Goal: Task Accomplishment & Management: Manage account settings

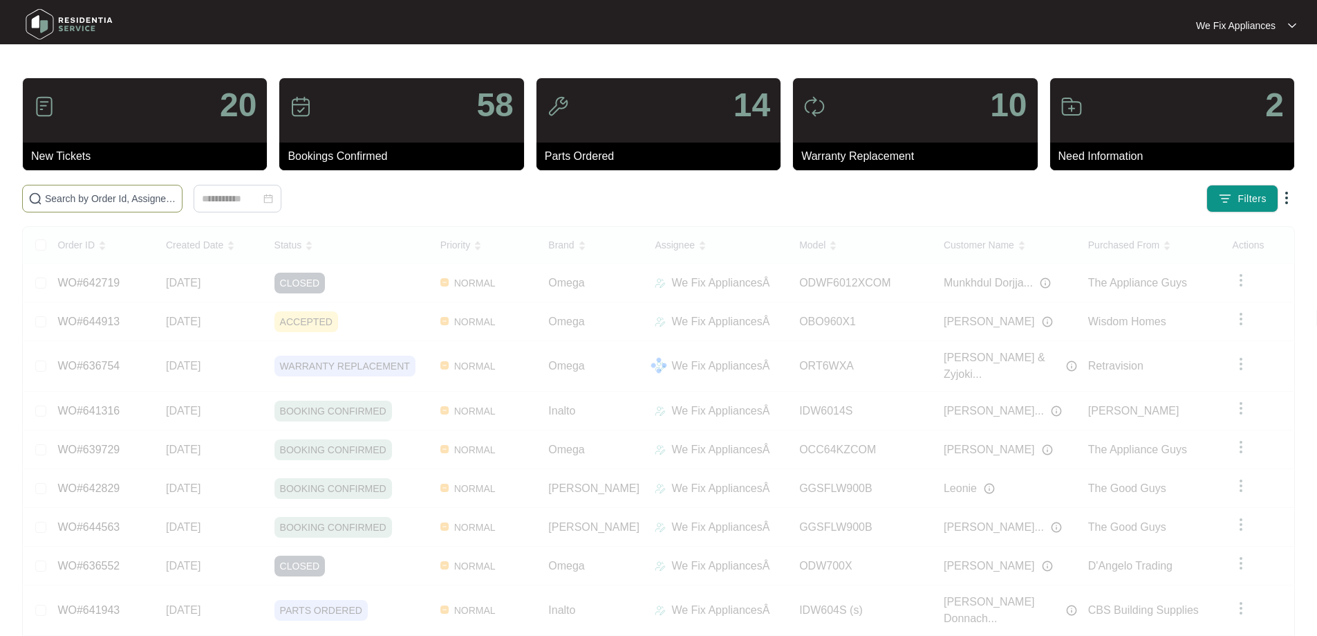
paste input "635747"
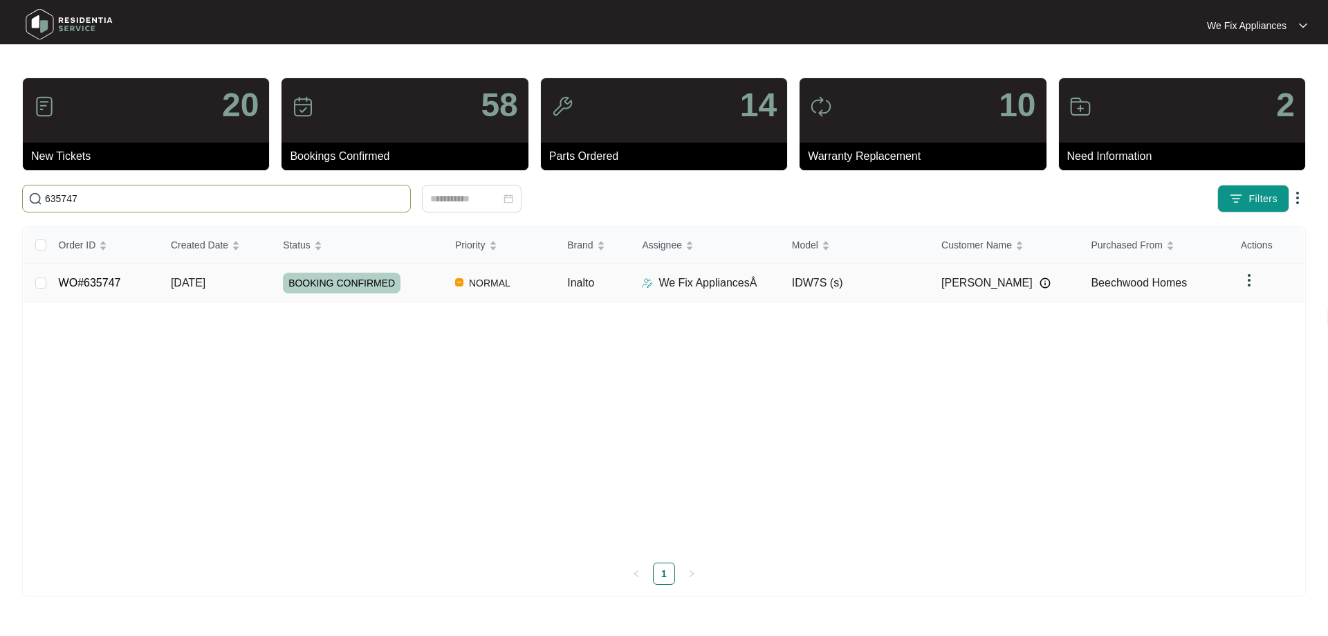
type input "635747"
click at [89, 280] on link "WO#635747" at bounding box center [90, 283] width 62 height 12
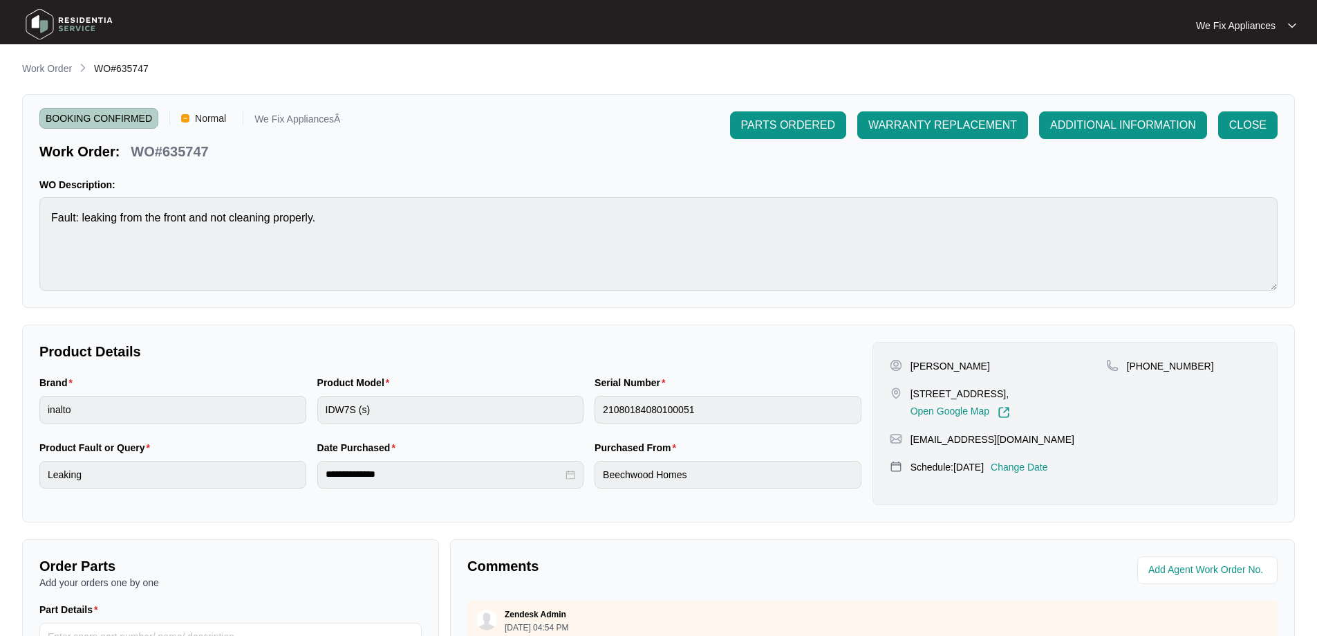
click at [1047, 474] on p "Change Date" at bounding box center [1019, 467] width 57 height 14
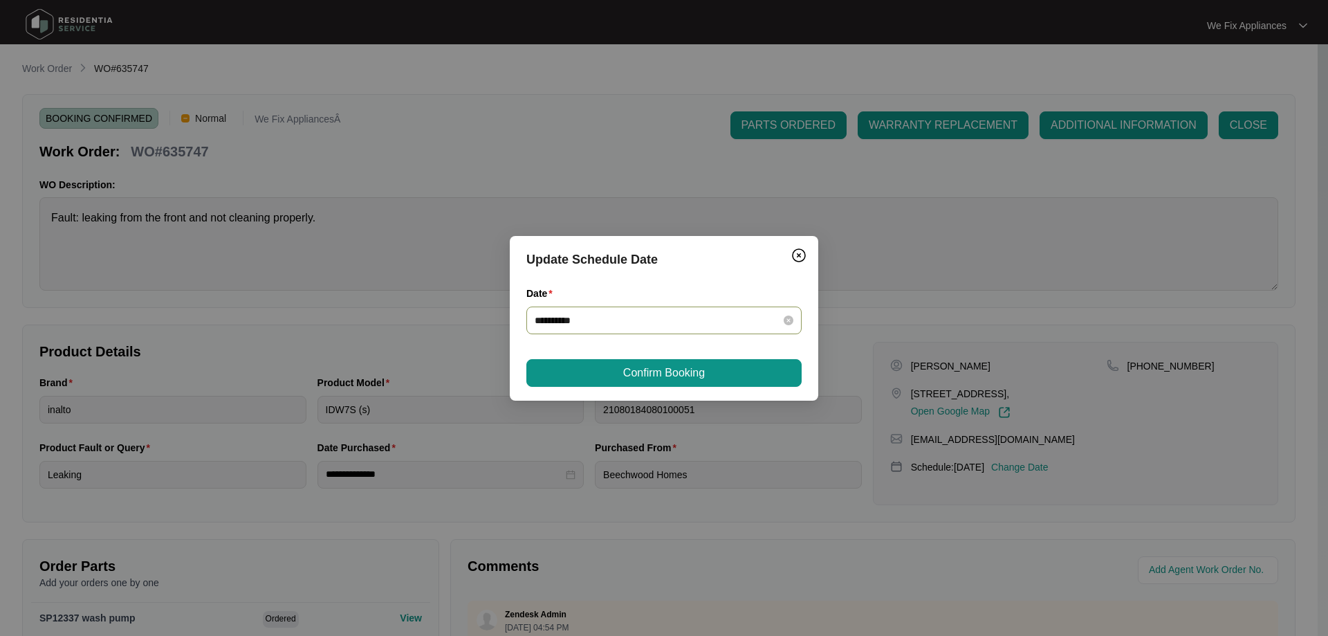
click at [719, 315] on input "**********" at bounding box center [656, 320] width 242 height 15
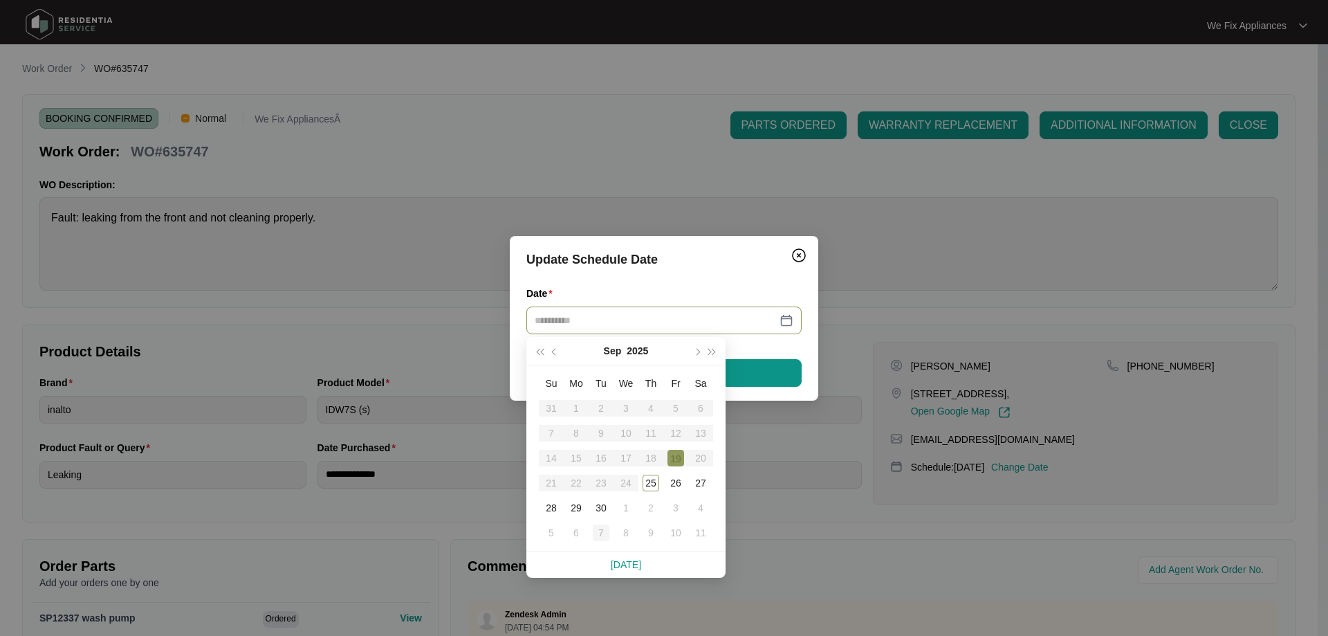
type input "**********"
click at [602, 533] on div "7" at bounding box center [601, 532] width 17 height 17
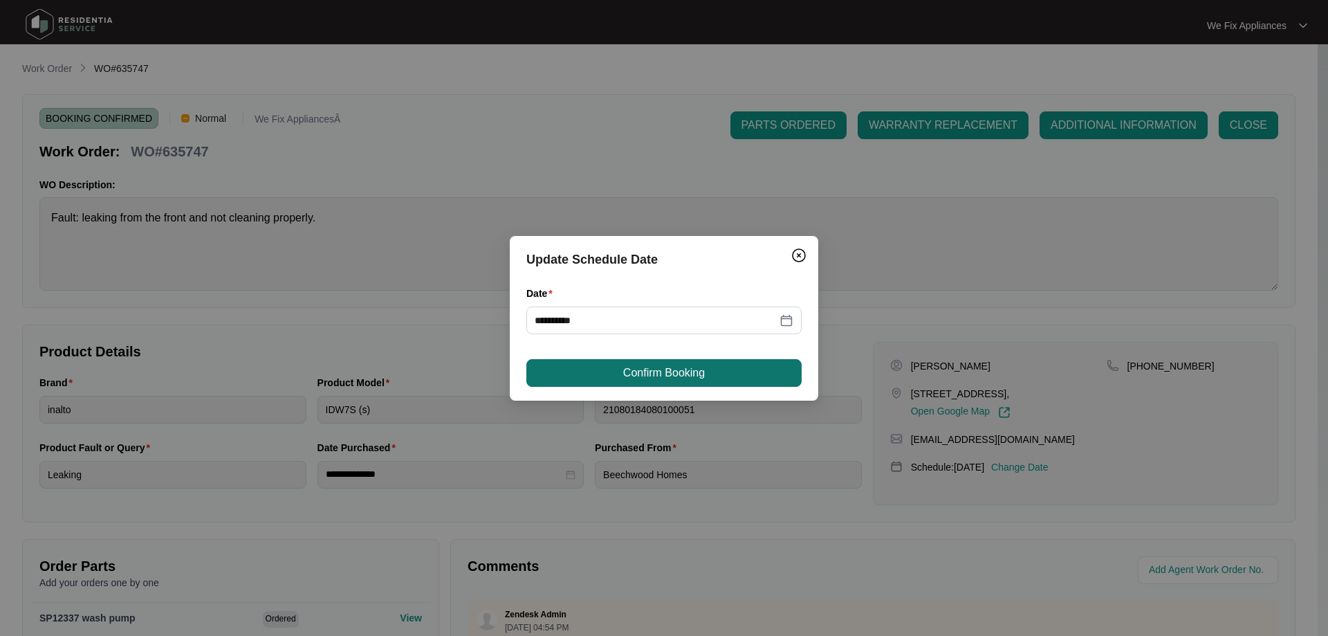
click at [597, 363] on button "Confirm Booking" at bounding box center [663, 373] width 275 height 28
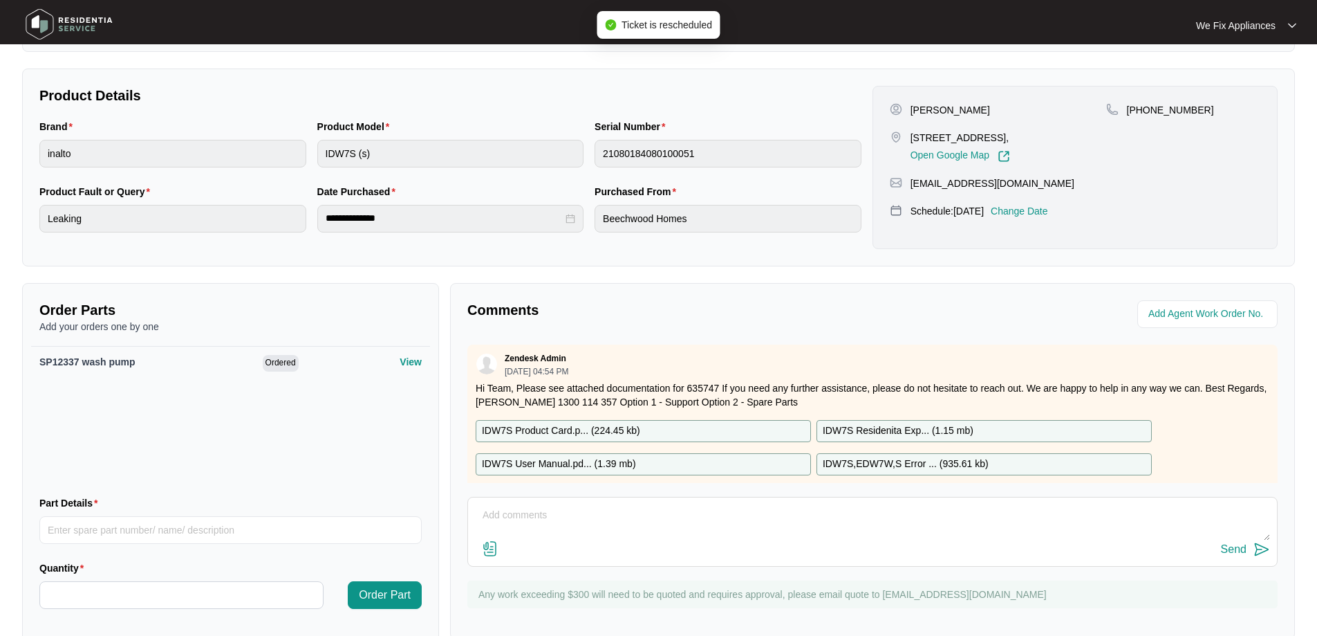
scroll to position [285, 0]
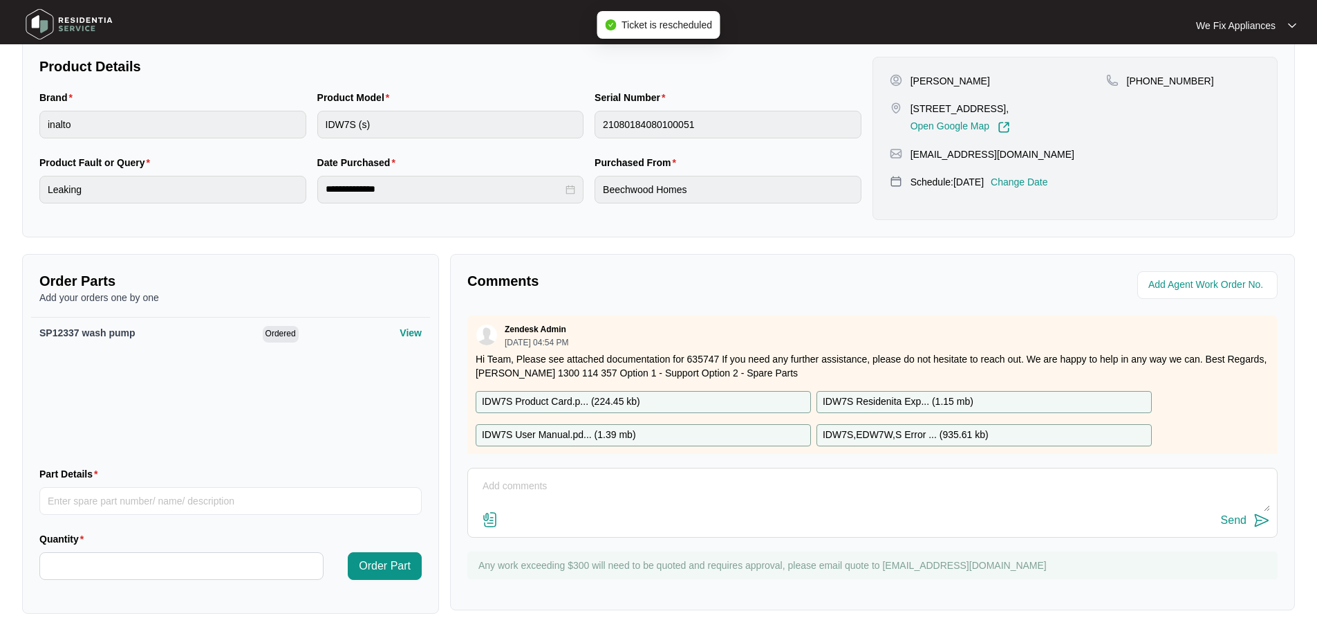
click at [586, 492] on textarea at bounding box center [872, 493] width 795 height 36
type textarea "Hi guys, just fyi- customer requested the 7/10 thank you."
click at [1236, 524] on div "Send" at bounding box center [1234, 520] width 26 height 12
click at [65, 26] on img at bounding box center [69, 23] width 97 height 41
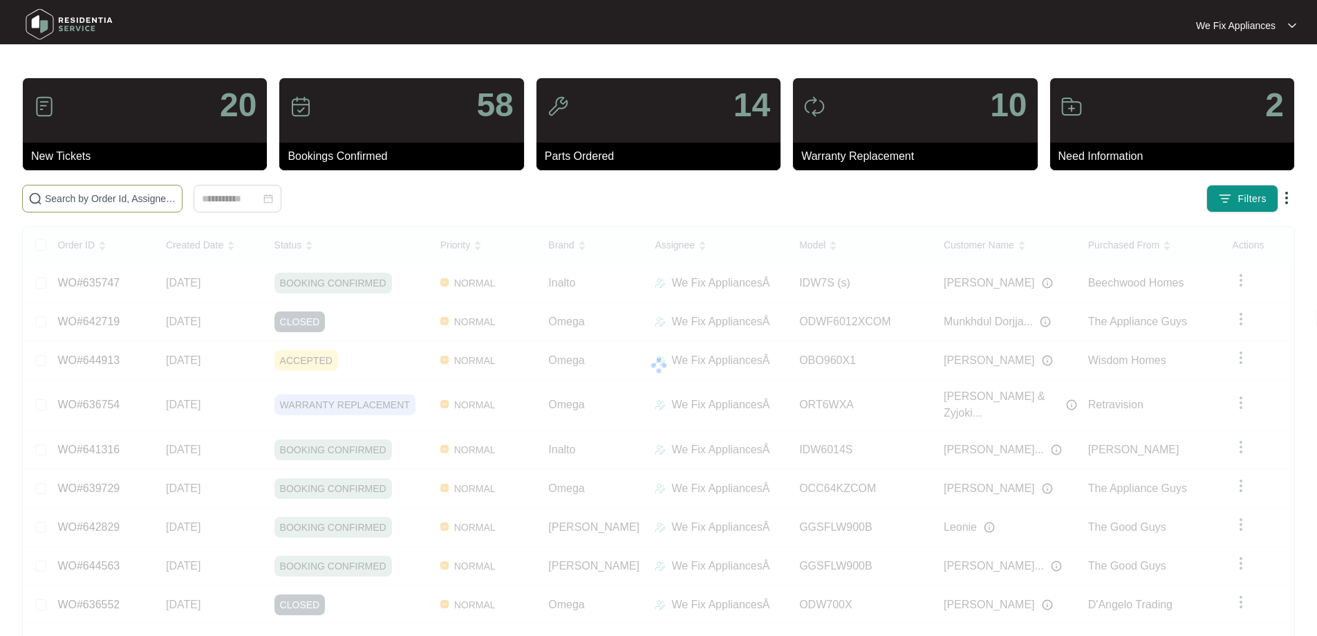
paste input "644380"
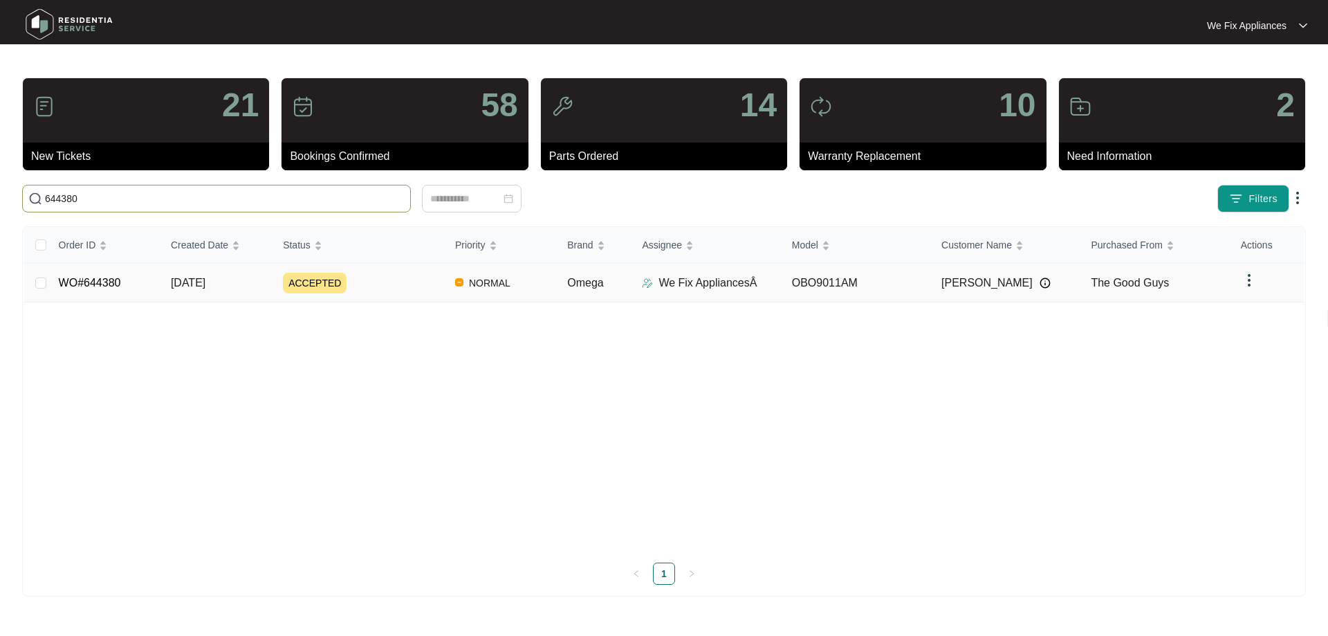
type input "644380"
click at [116, 279] on link "WO#644380" at bounding box center [90, 283] width 62 height 12
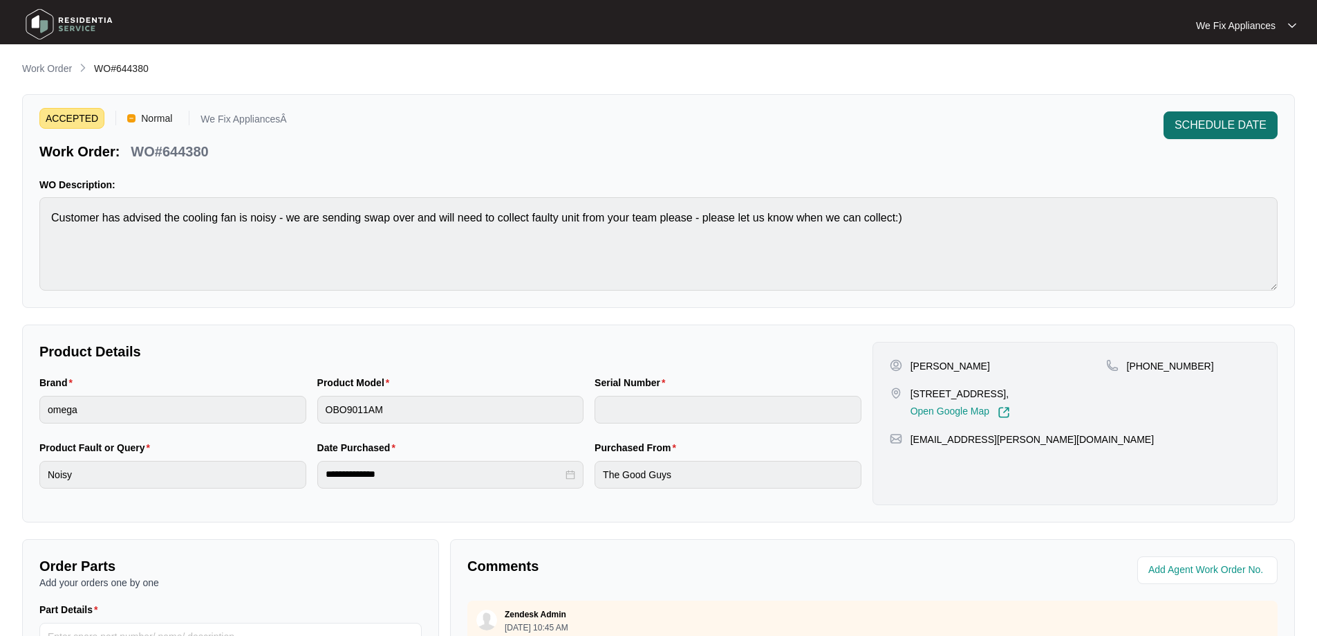
click at [1239, 122] on span "SCHEDULE DATE" at bounding box center [1221, 125] width 92 height 17
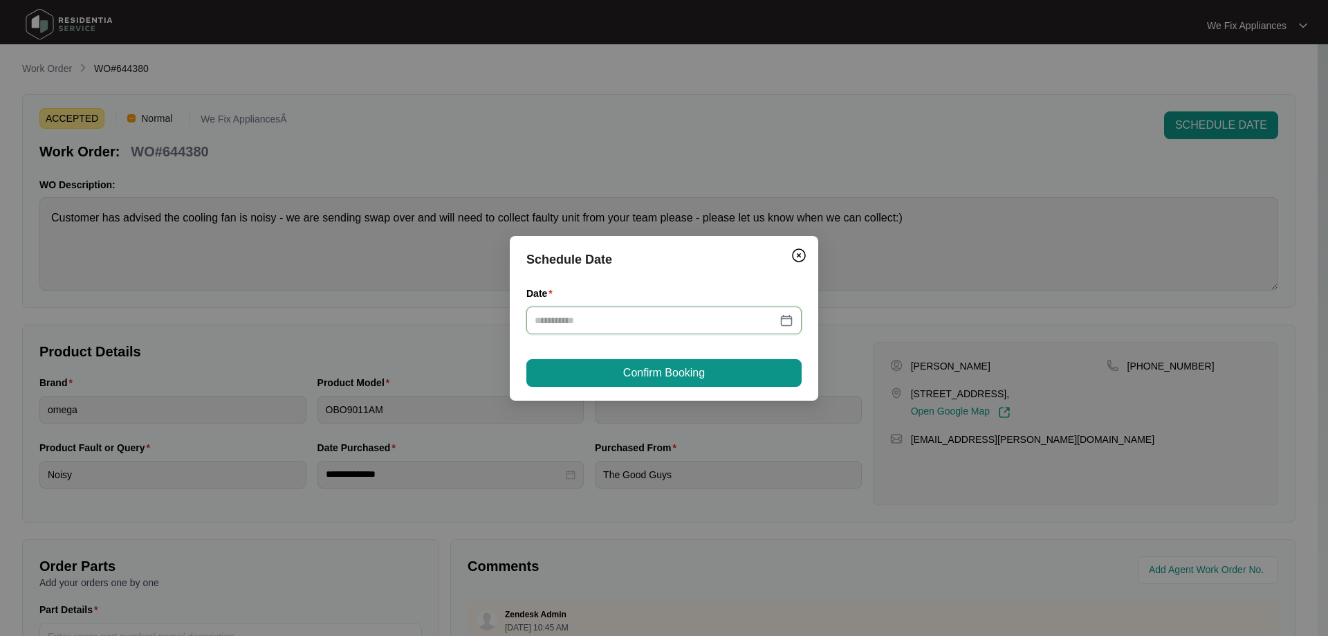
click at [677, 313] on input "Date" at bounding box center [656, 320] width 242 height 15
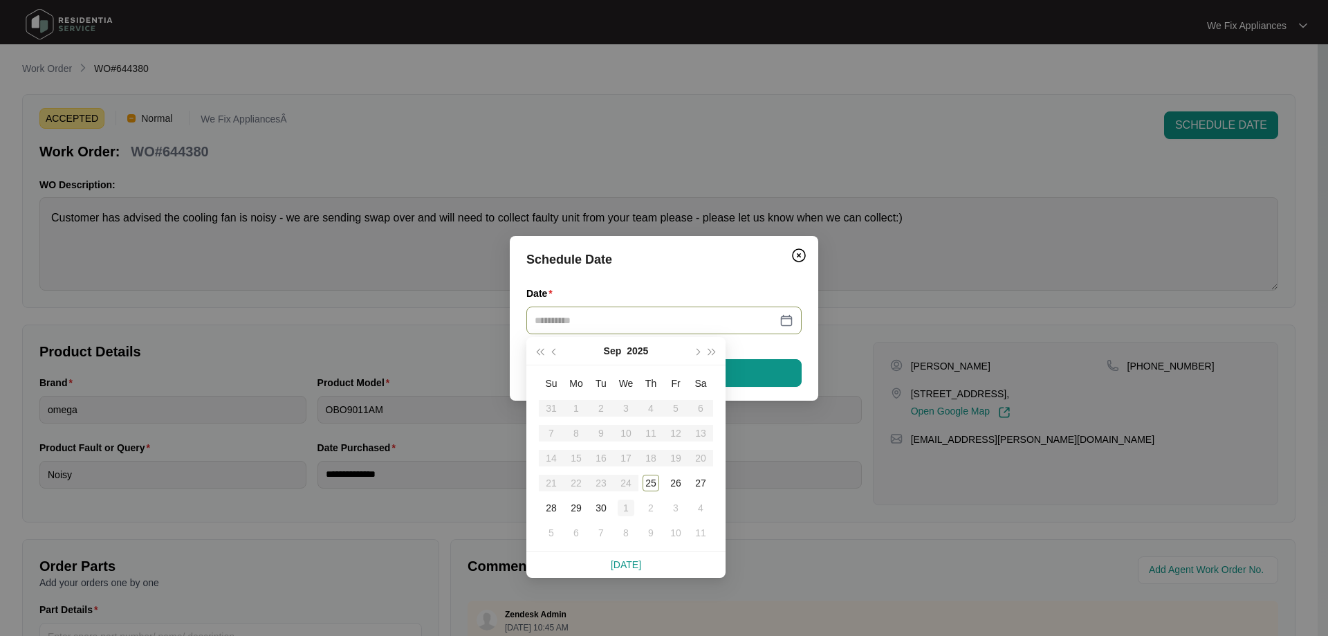
click at [630, 503] on div "1" at bounding box center [626, 507] width 17 height 17
type input "**********"
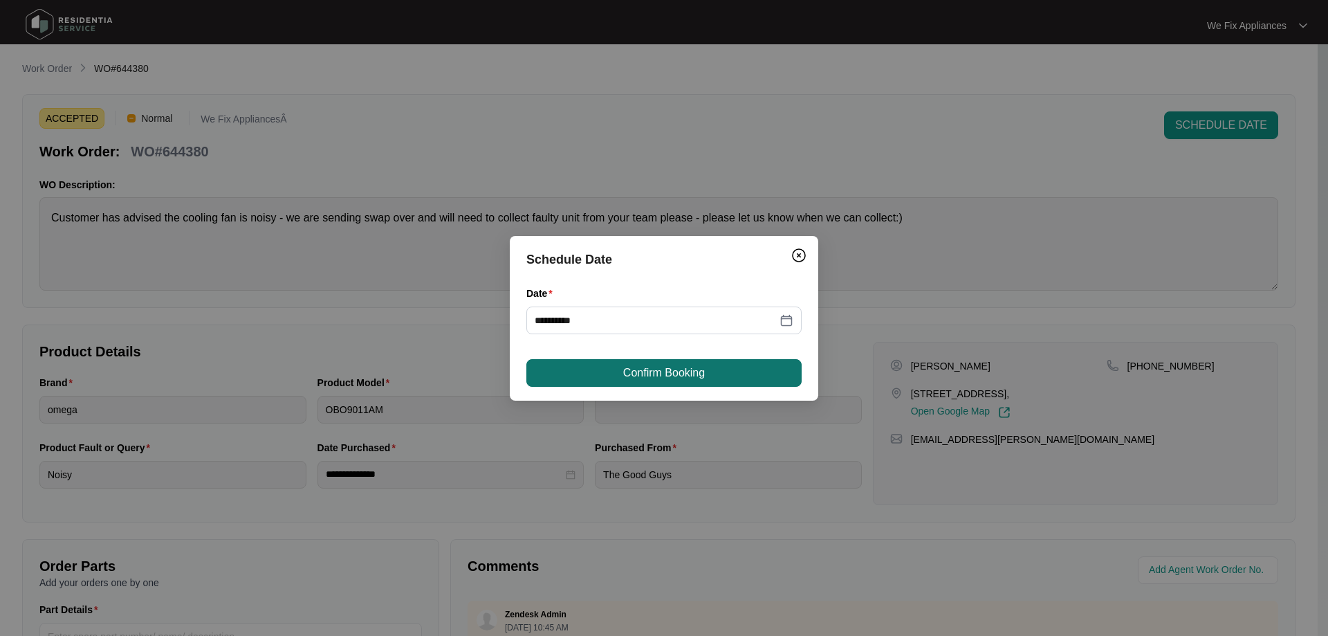
click at [658, 382] on button "Confirm Booking" at bounding box center [663, 373] width 275 height 28
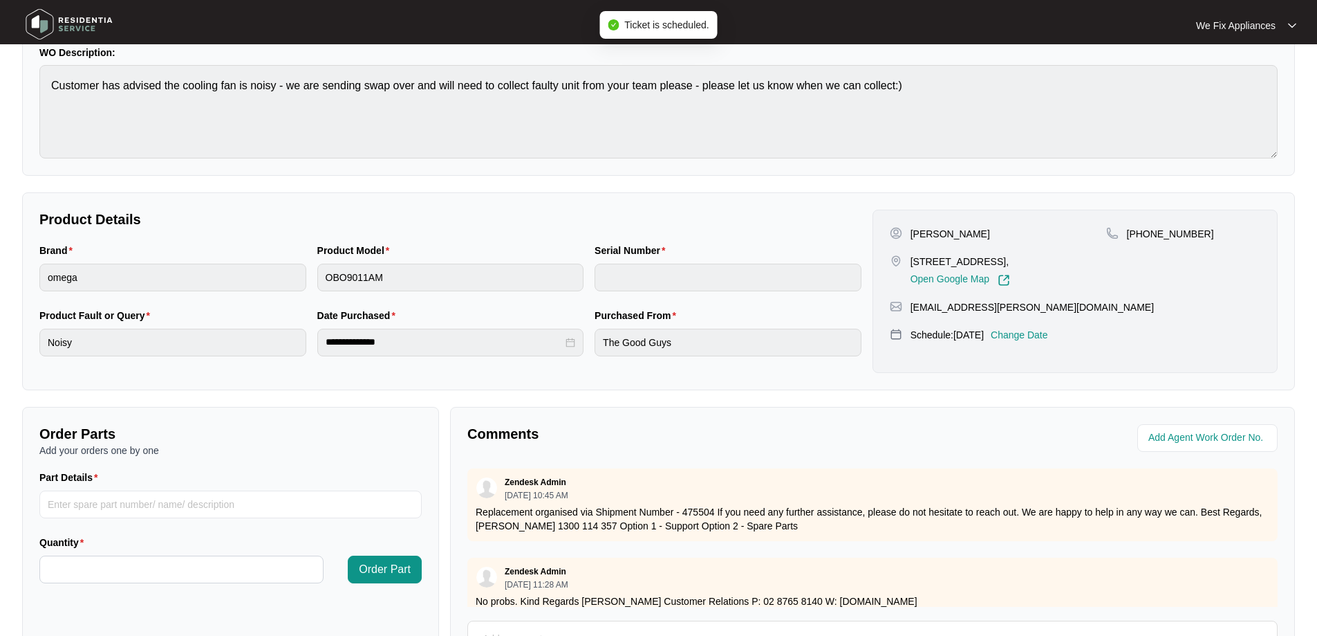
scroll to position [277, 0]
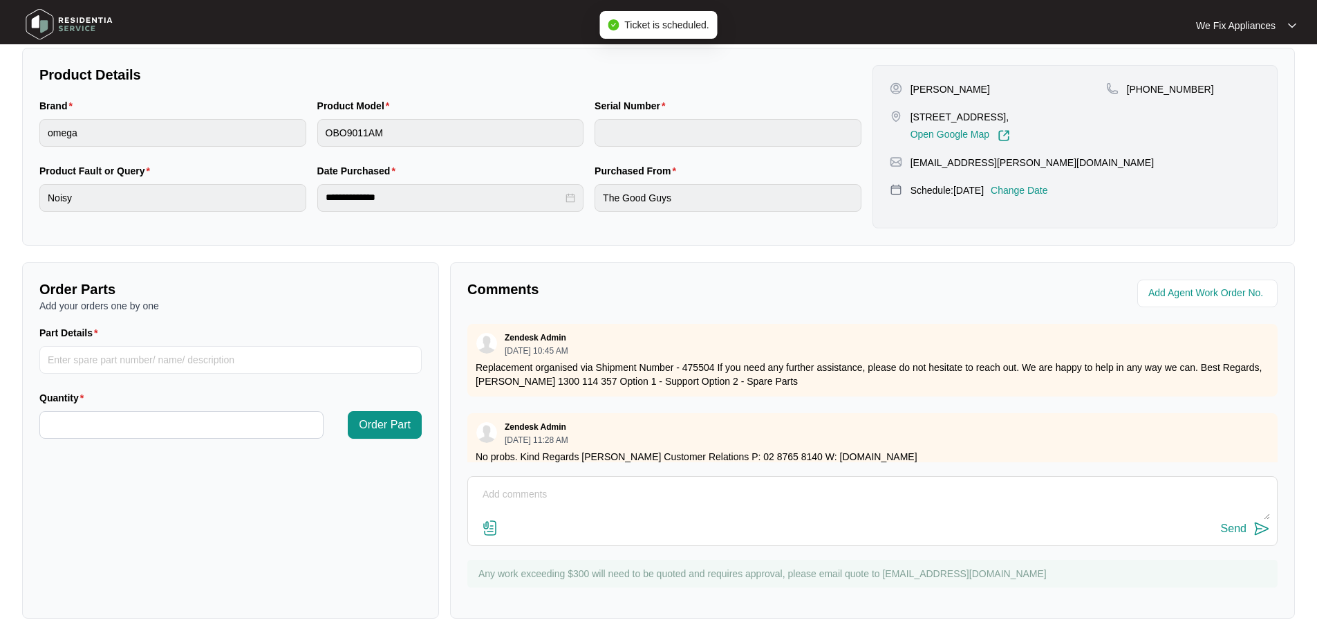
click at [542, 490] on textarea at bounding box center [872, 501] width 795 height 36
type textarea "Hi guys, customer requested [DATE] thank you."
click at [1228, 526] on div "Send" at bounding box center [1234, 528] width 26 height 12
click at [78, 20] on img at bounding box center [69, 23] width 97 height 41
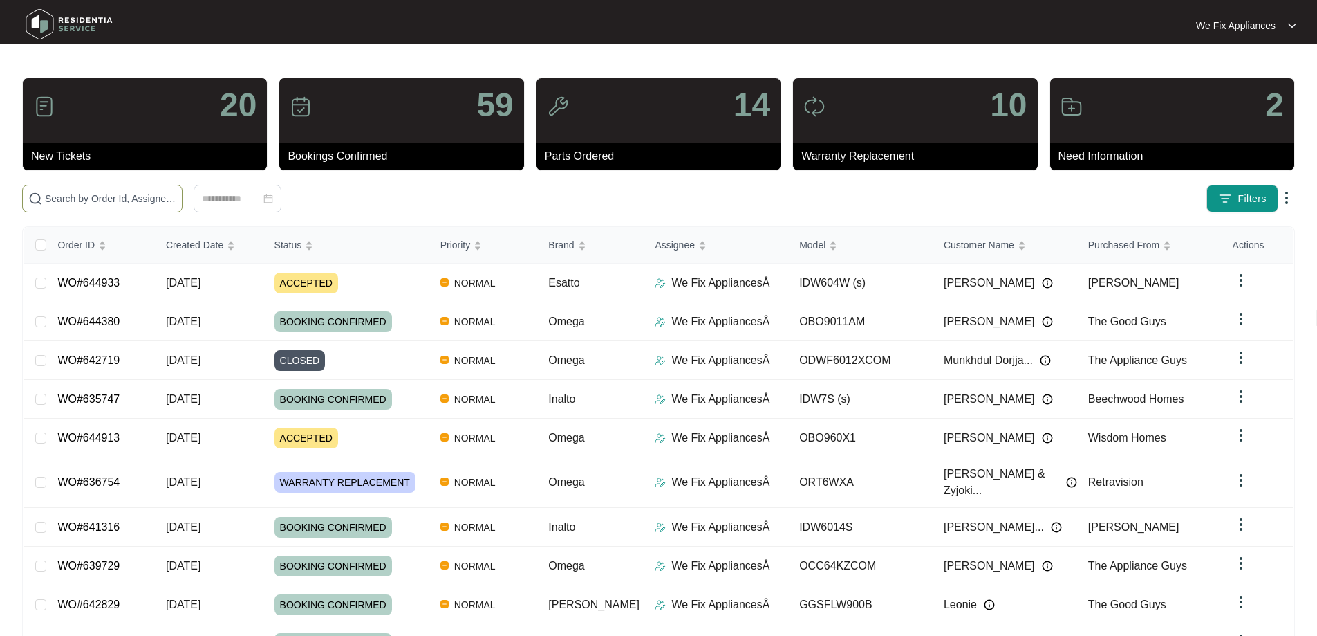
paste input "642051"
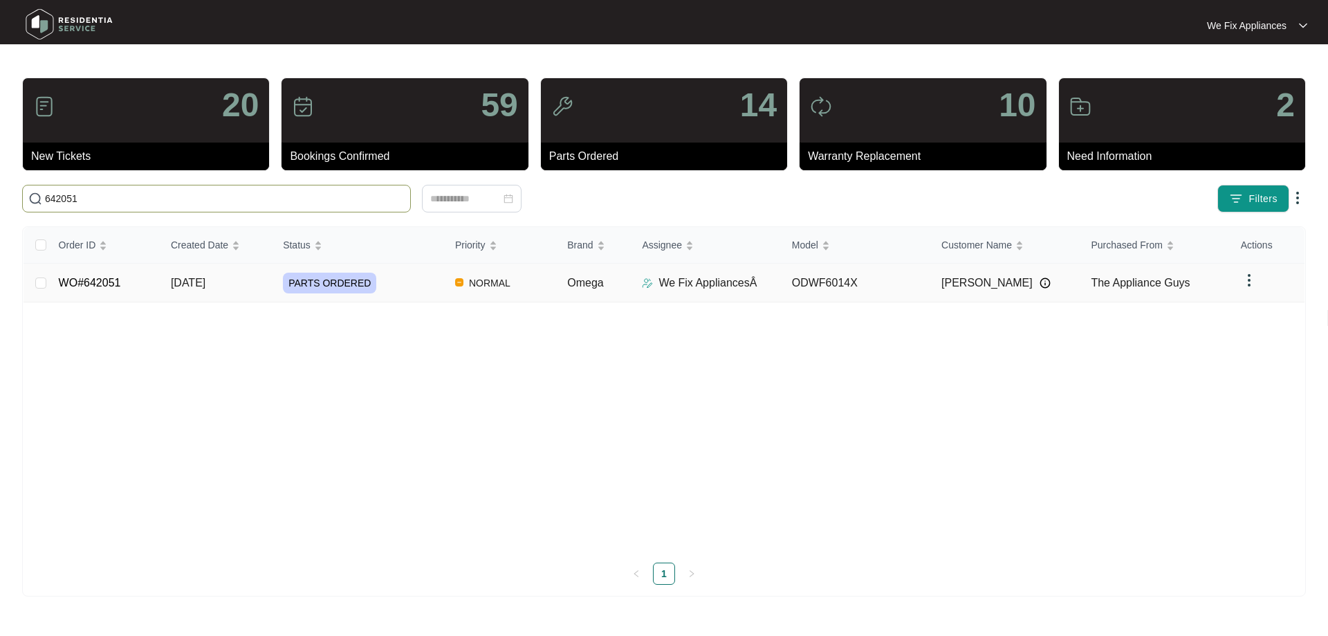
type input "642051"
click at [95, 284] on link "WO#642051" at bounding box center [90, 283] width 62 height 12
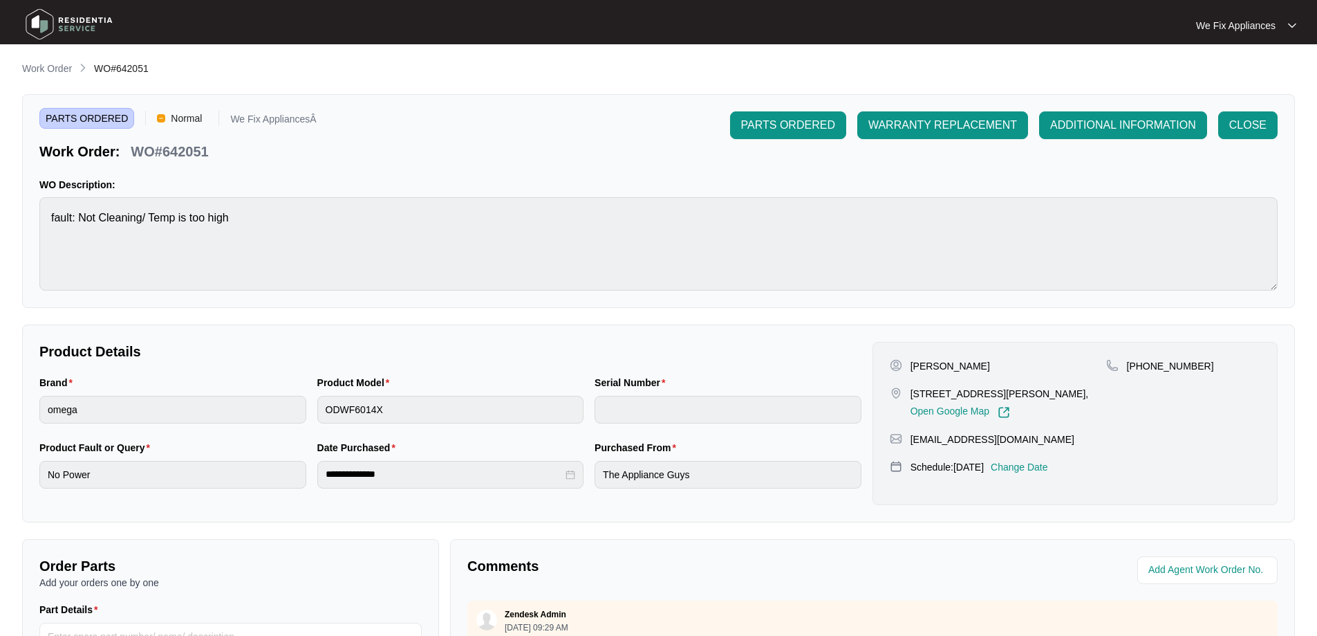
click at [1048, 464] on p "Change Date" at bounding box center [1019, 467] width 57 height 14
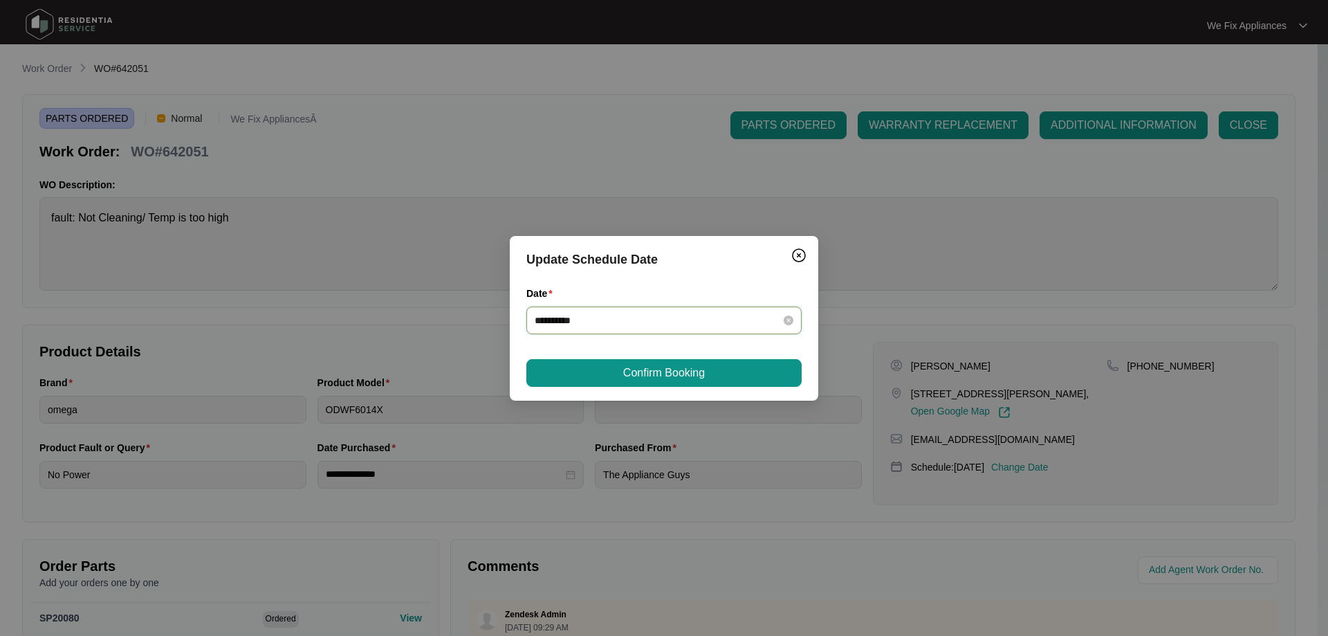
click at [625, 319] on input "**********" at bounding box center [656, 320] width 242 height 15
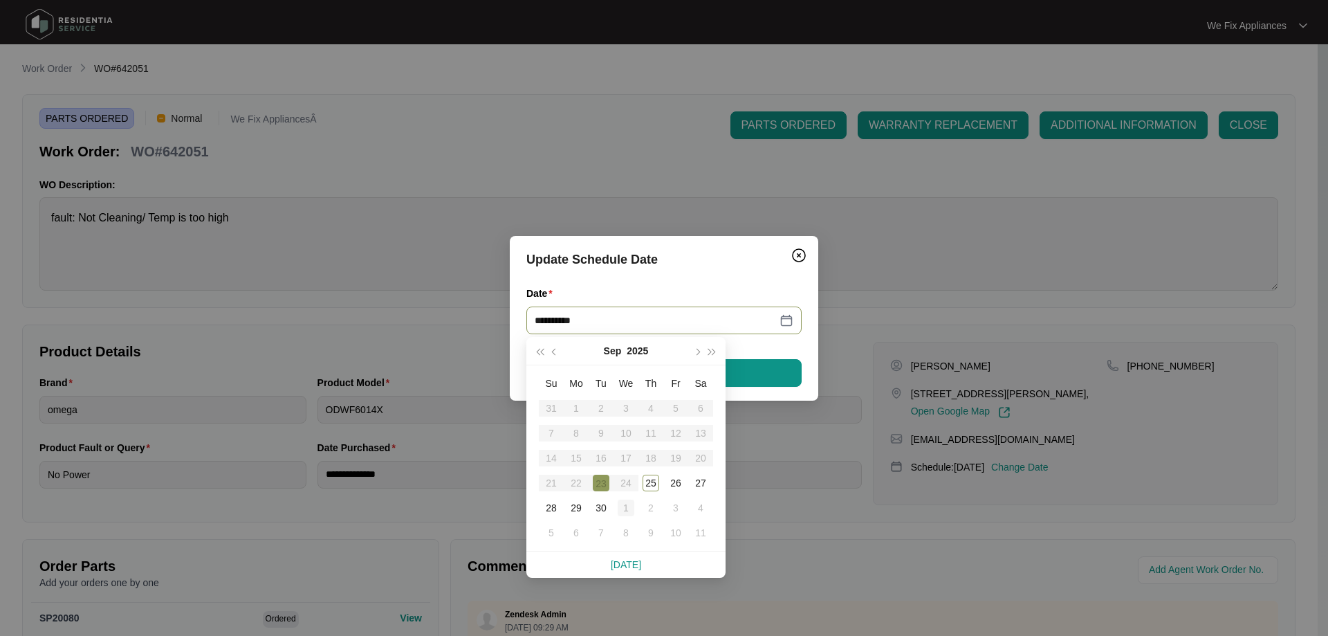
type input "**********"
click at [621, 501] on div "1" at bounding box center [626, 507] width 17 height 17
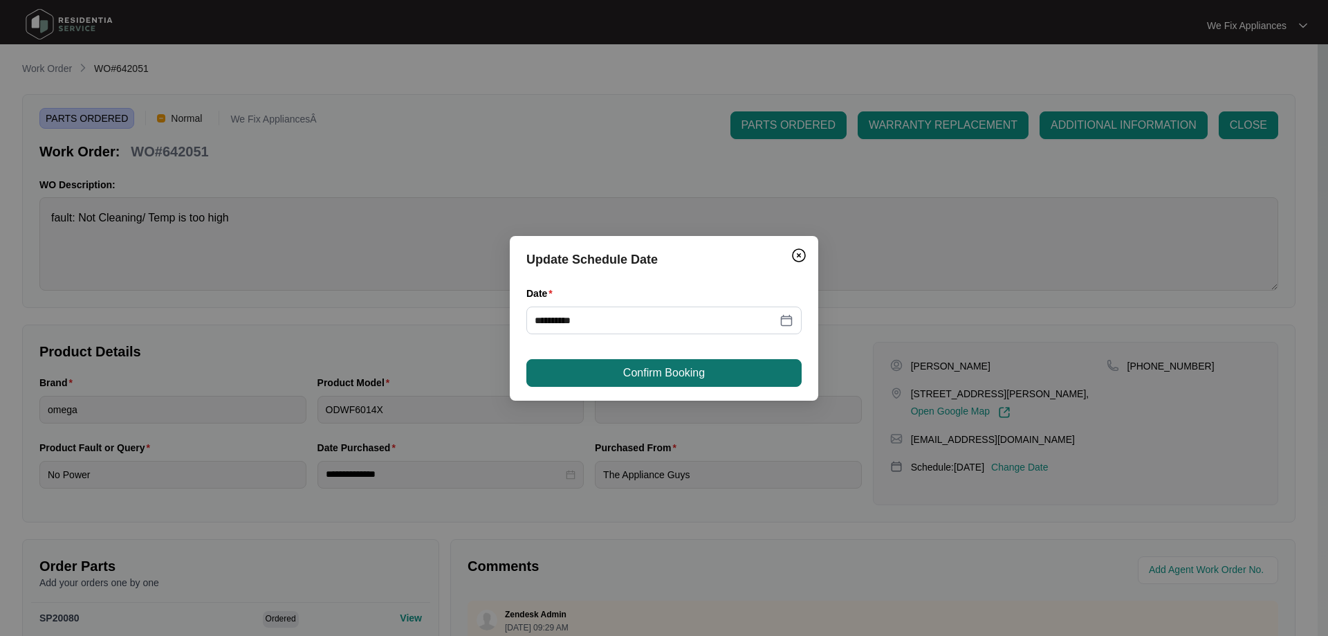
click at [655, 362] on button "Confirm Booking" at bounding box center [663, 373] width 275 height 28
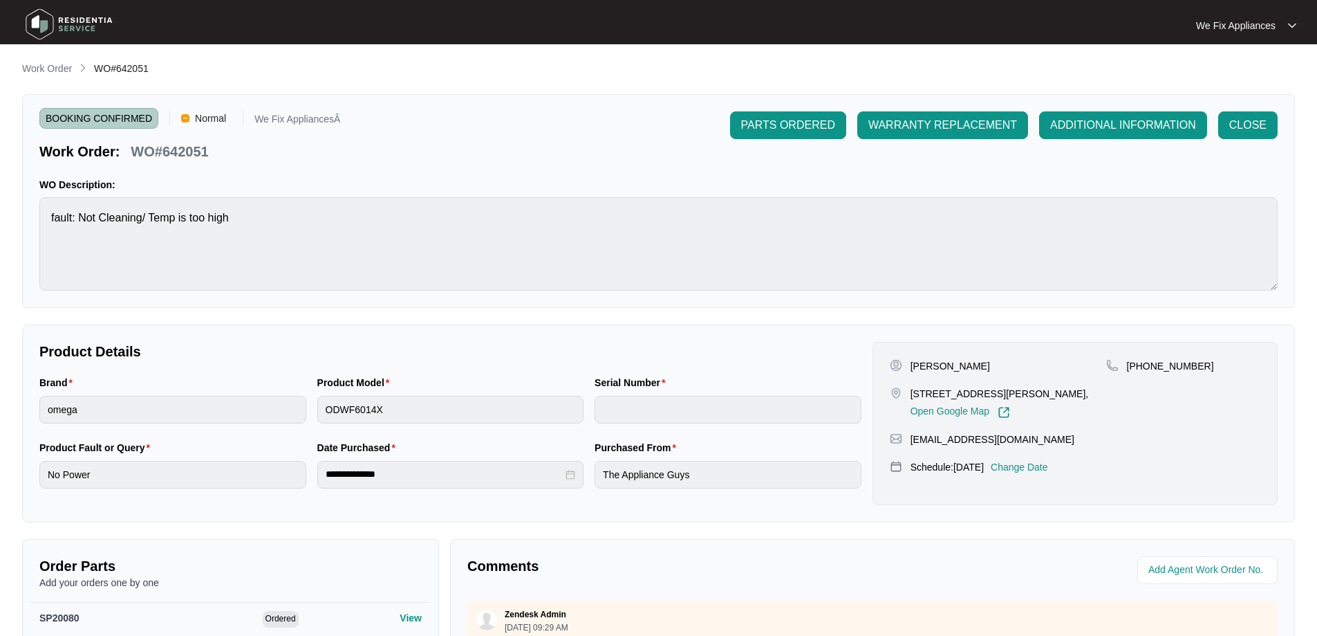
click at [85, 22] on img at bounding box center [69, 23] width 97 height 41
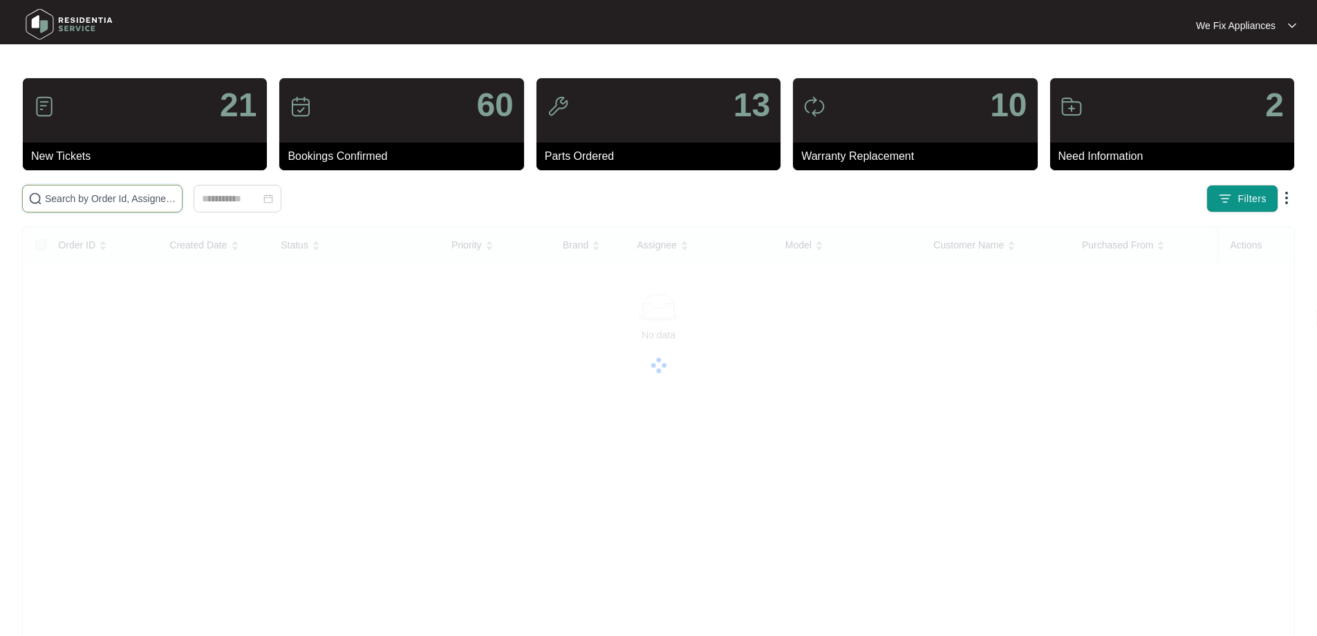
drag, startPoint x: 136, startPoint y: 208, endPoint x: 142, endPoint y: 205, distance: 7.1
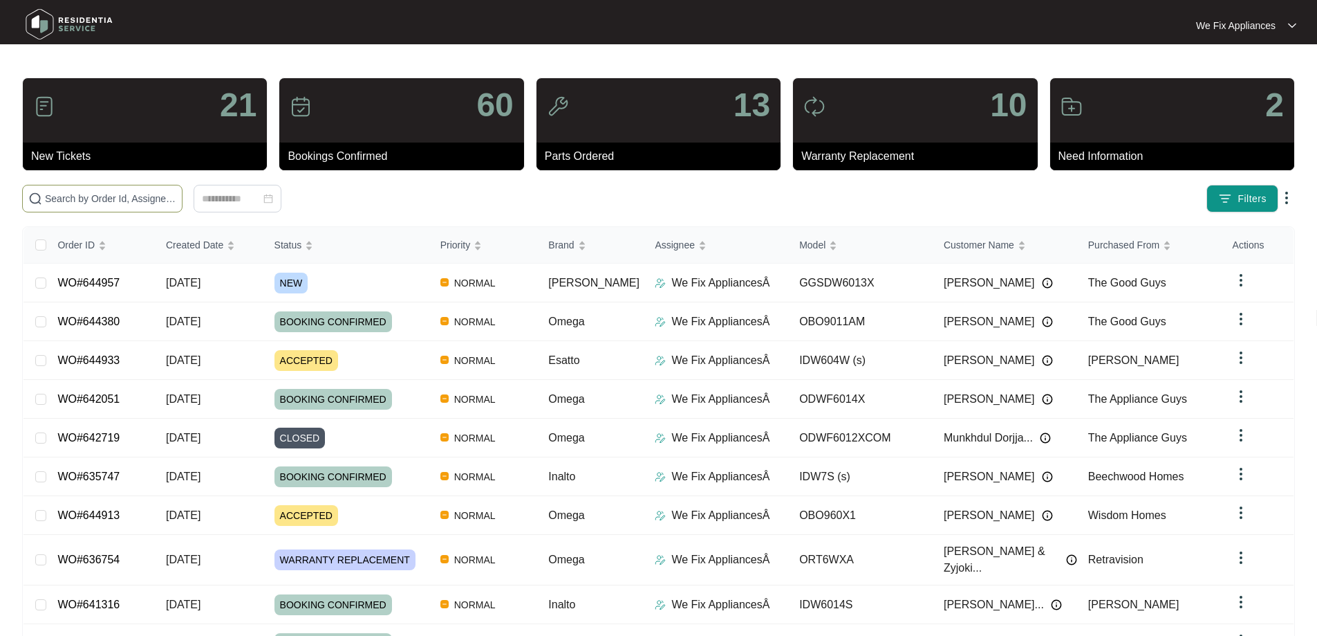
paste input "644933"
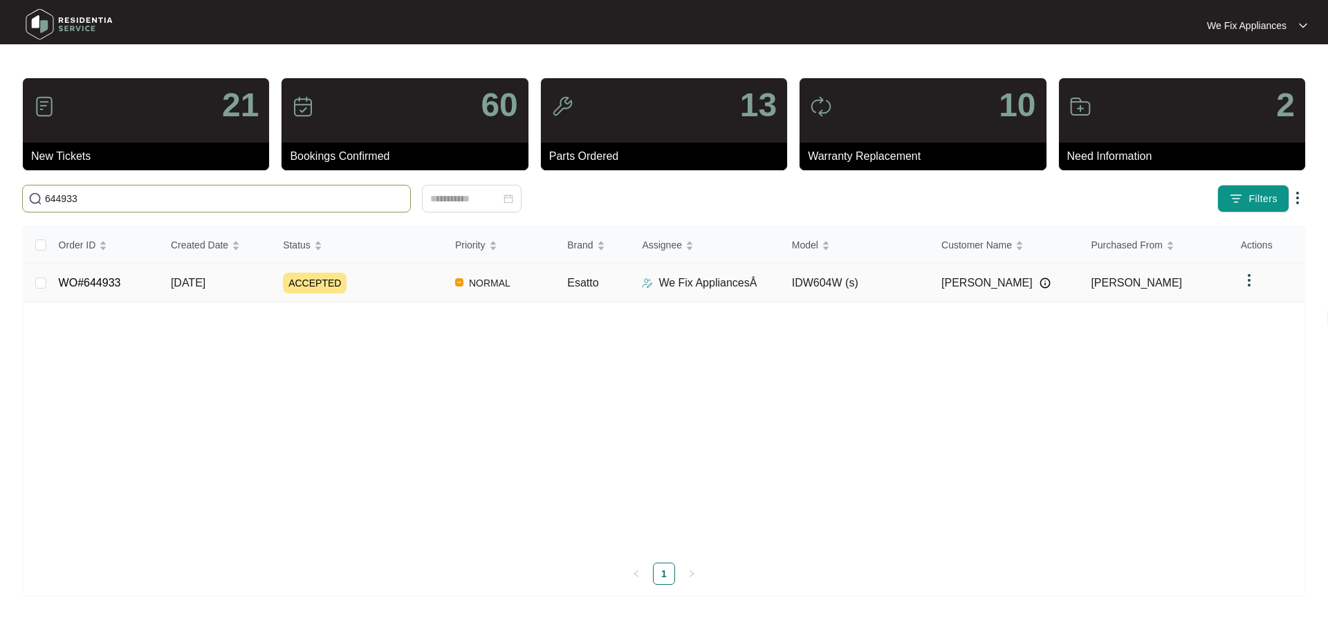
type input "644933"
click at [101, 289] on td "WO#644933" at bounding box center [104, 282] width 112 height 39
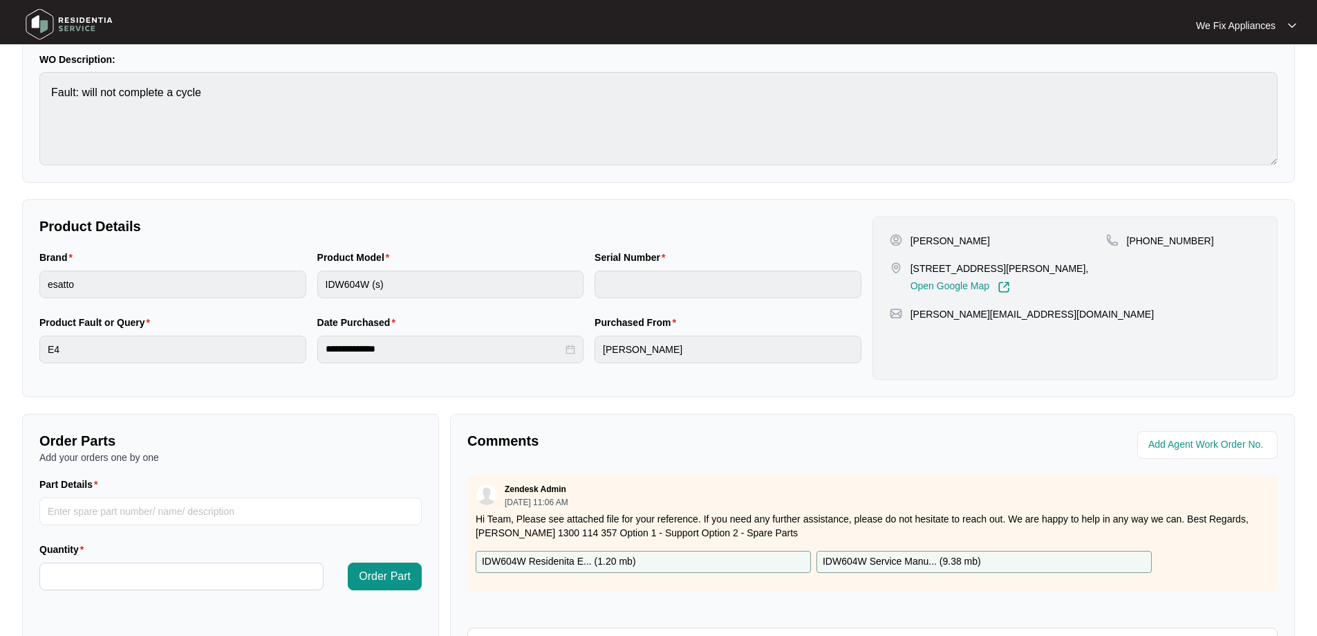
scroll to position [282, 0]
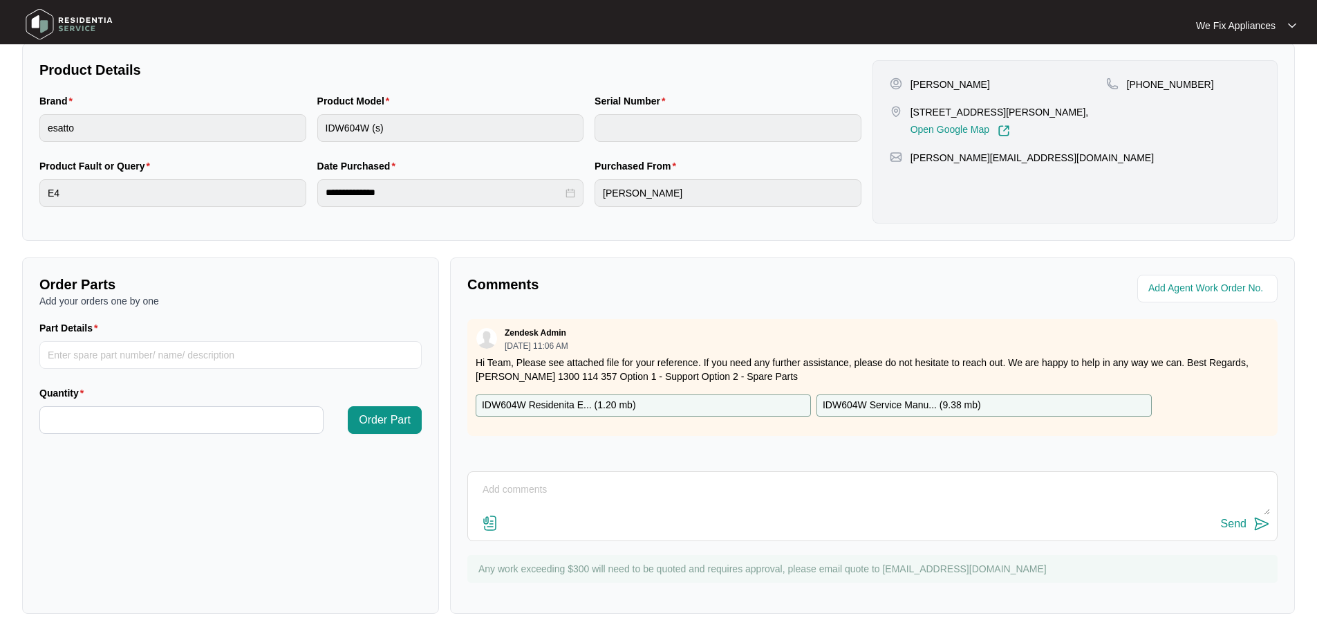
click at [642, 494] on textarea at bounding box center [872, 497] width 795 height 36
type textarea "Hi guys, left message for customer to call us back thank you."
click at [1234, 523] on div "Send" at bounding box center [1234, 523] width 26 height 12
click at [84, 21] on img at bounding box center [69, 23] width 97 height 41
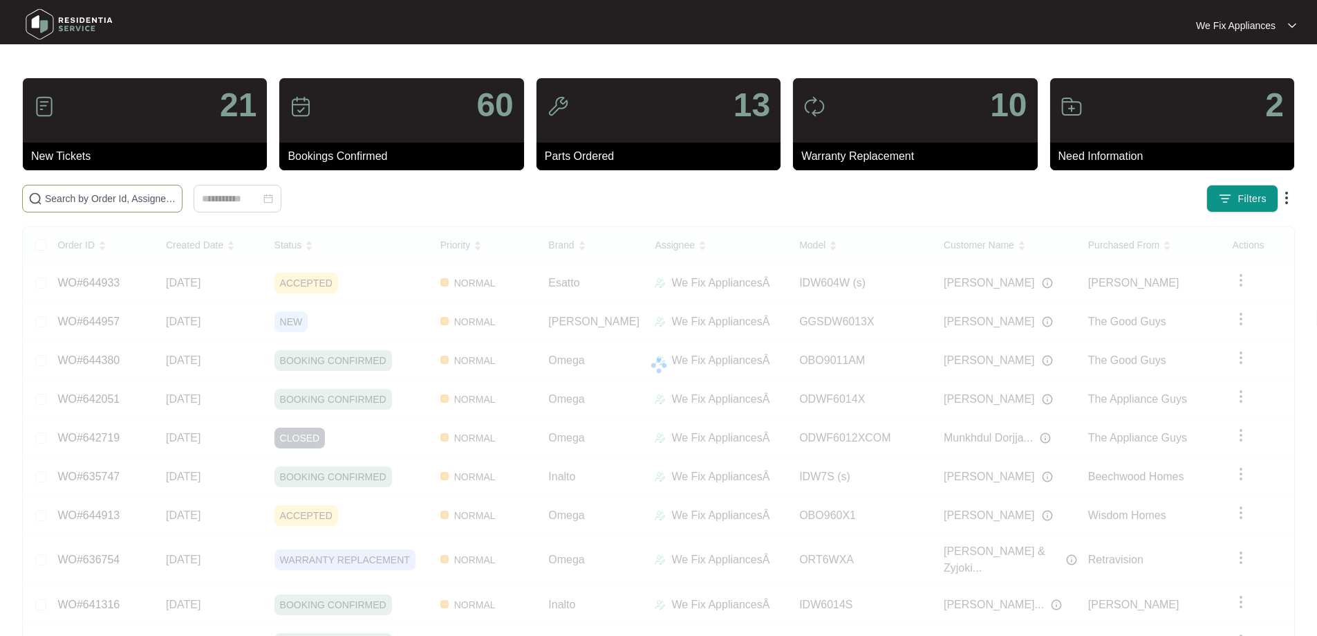
paste input "644962"
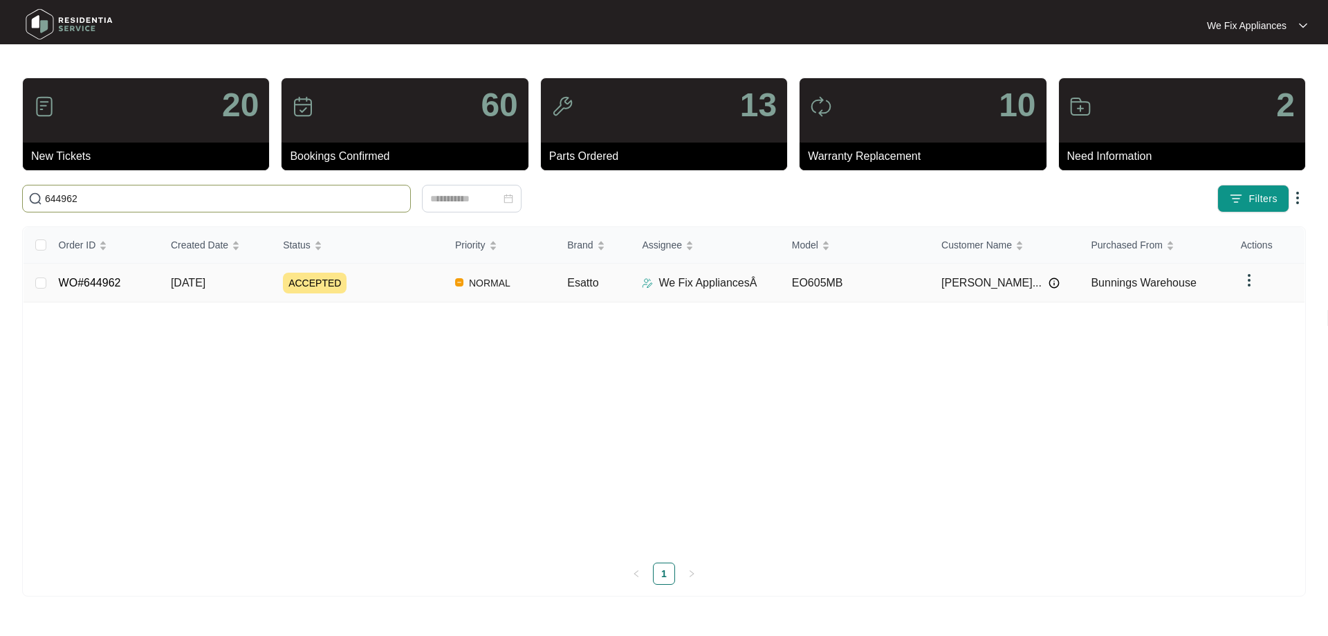
type input "644962"
click at [90, 279] on link "WO#644962" at bounding box center [90, 283] width 62 height 12
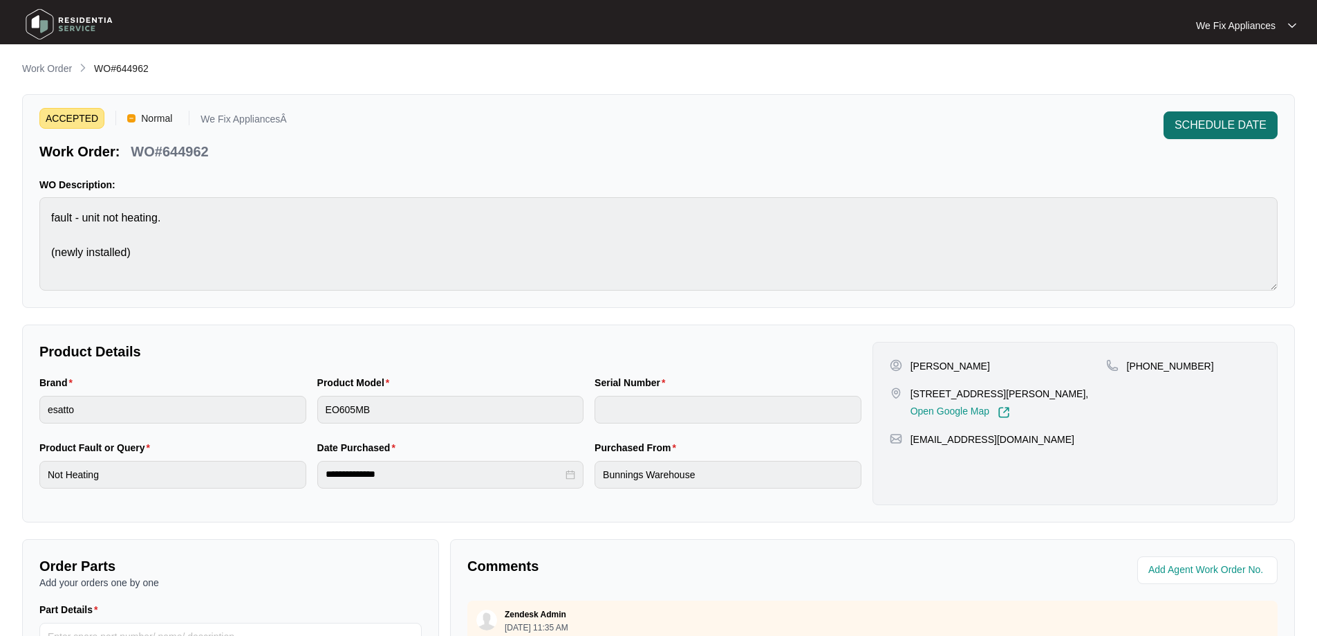
click at [1230, 125] on span "SCHEDULE DATE" at bounding box center [1221, 125] width 92 height 17
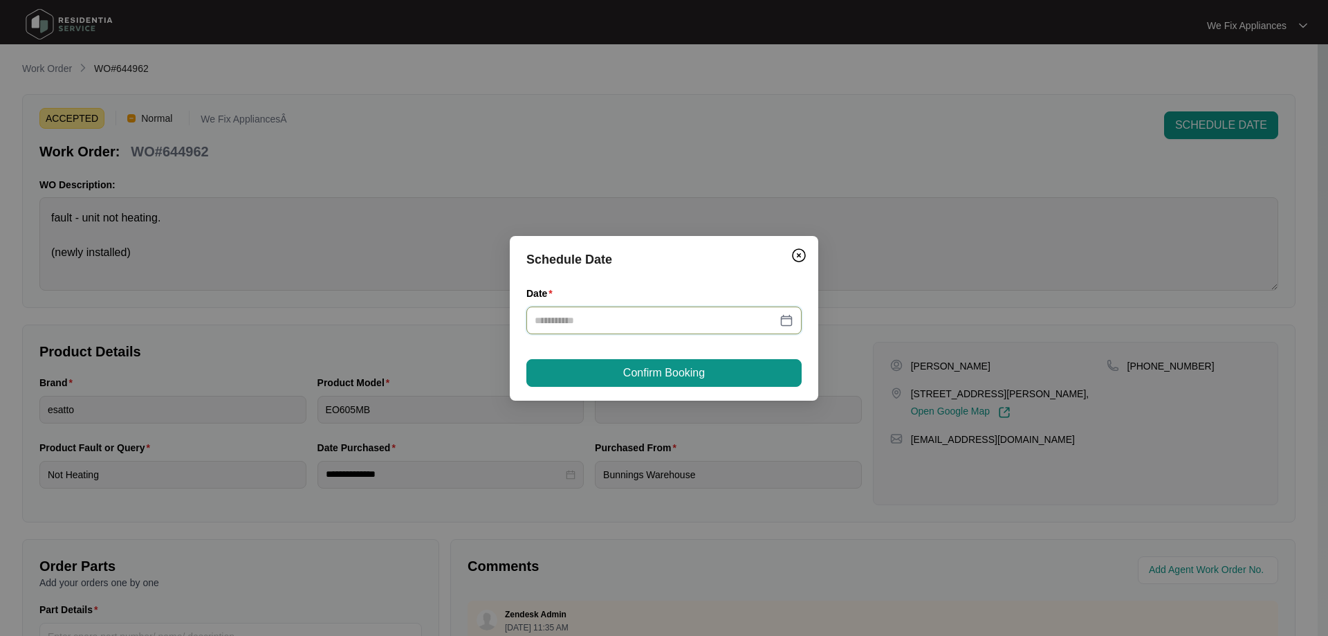
click at [671, 322] on input "Date" at bounding box center [656, 320] width 242 height 15
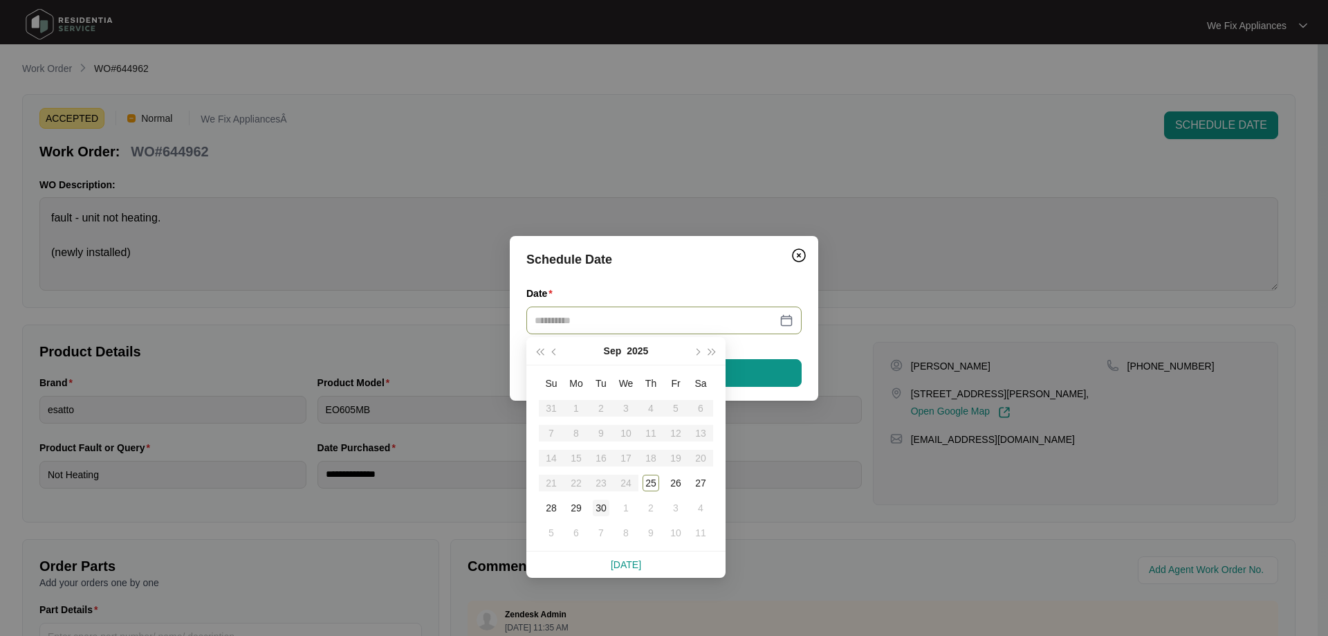
type input "**********"
click at [602, 504] on div "30" at bounding box center [601, 507] width 17 height 17
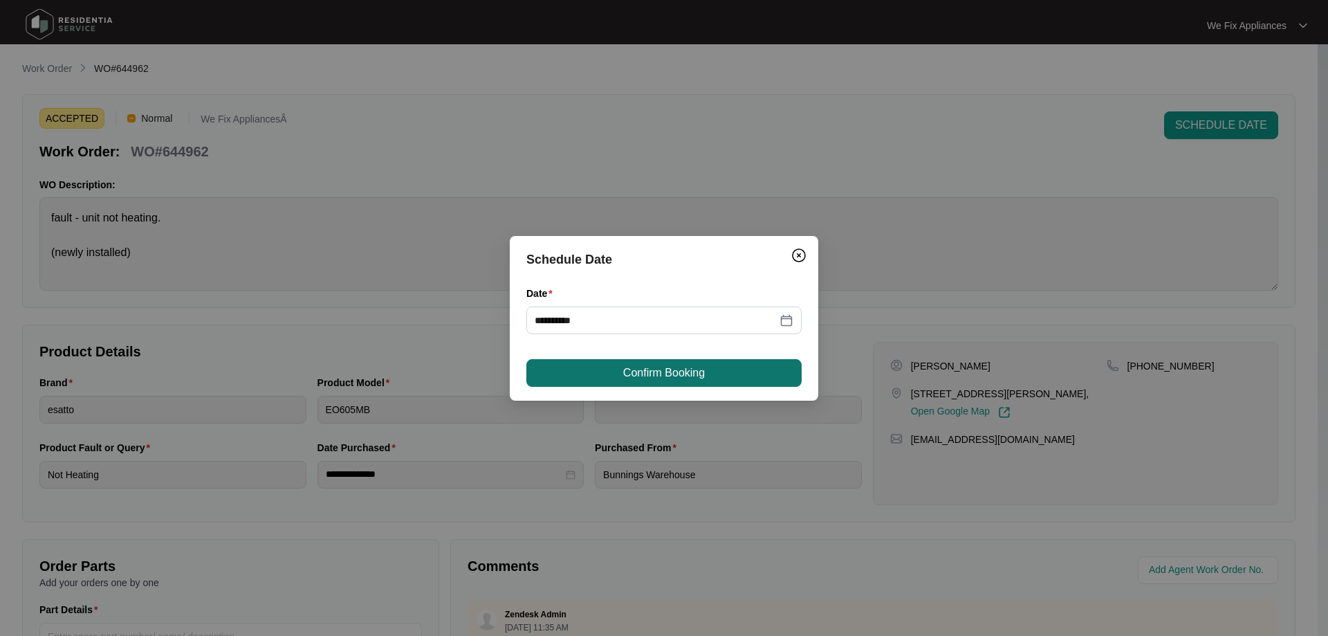
click at [705, 373] on span "Confirm Booking" at bounding box center [664, 372] width 82 height 17
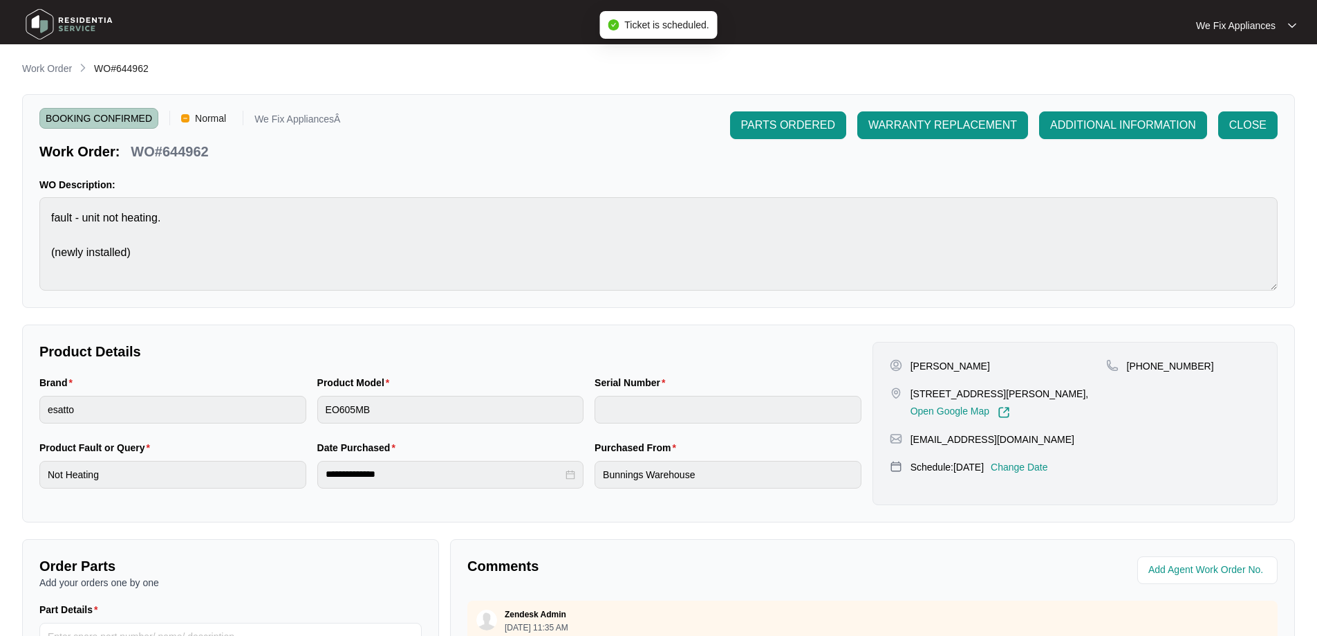
click at [93, 26] on img at bounding box center [69, 23] width 97 height 41
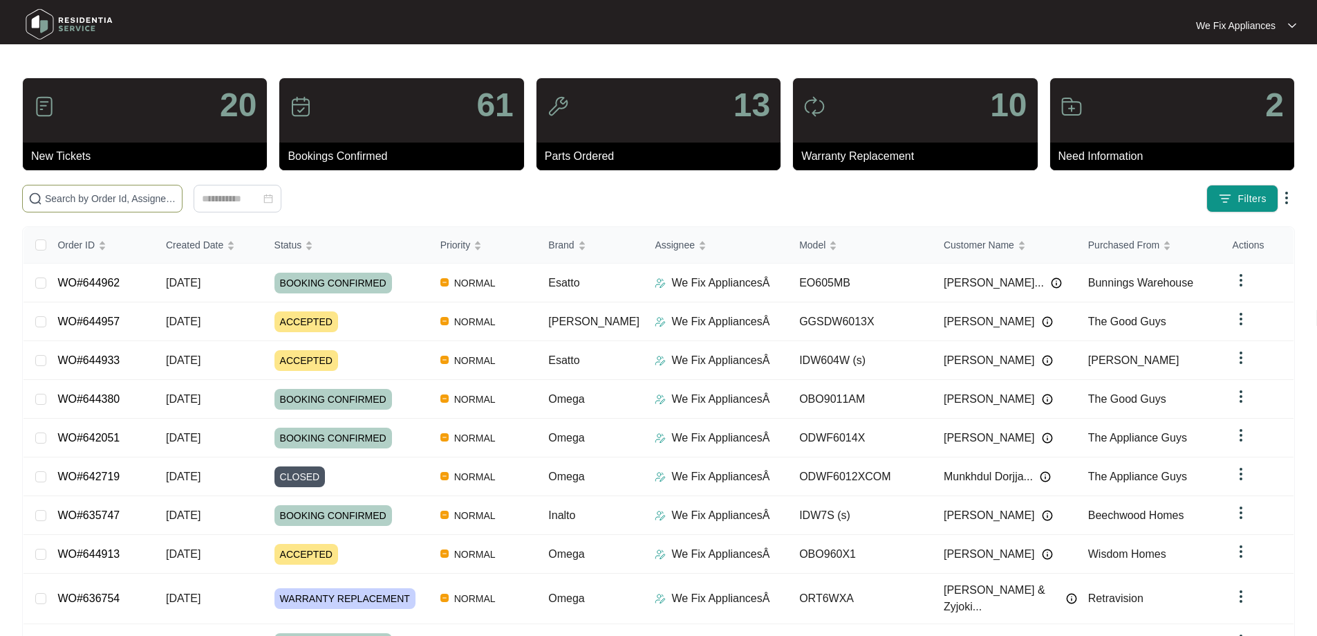
paste input "644957"
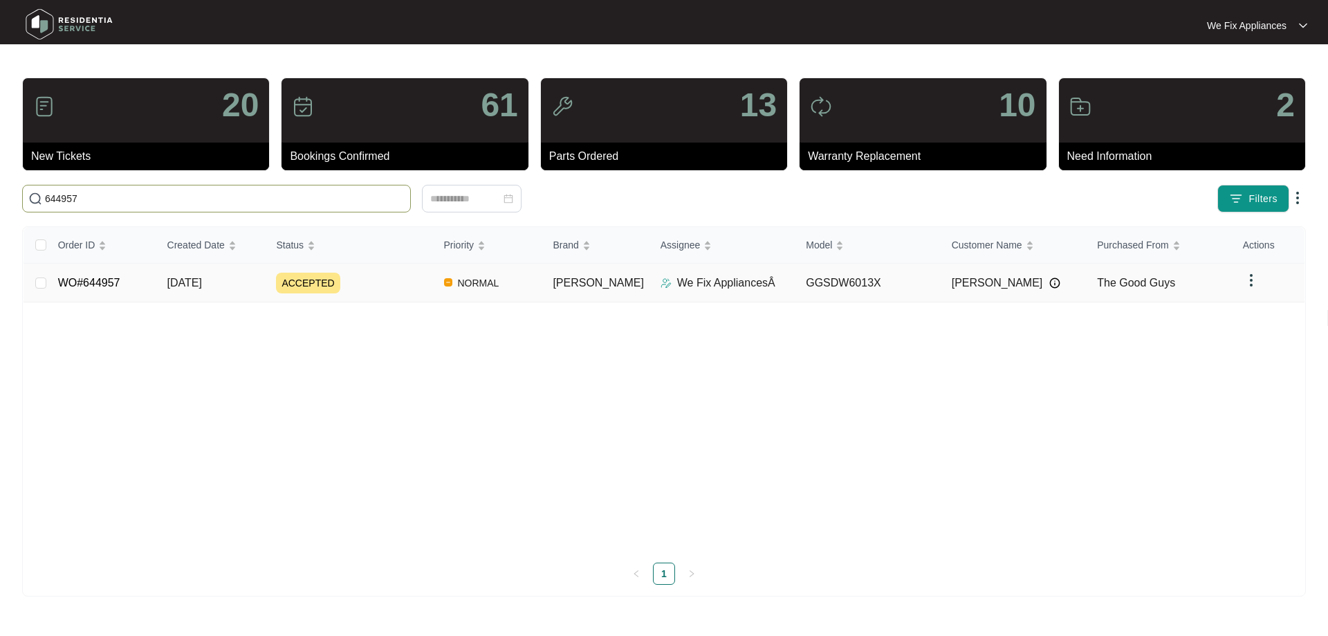
type input "644957"
click at [103, 277] on link "WO#644957" at bounding box center [89, 283] width 62 height 12
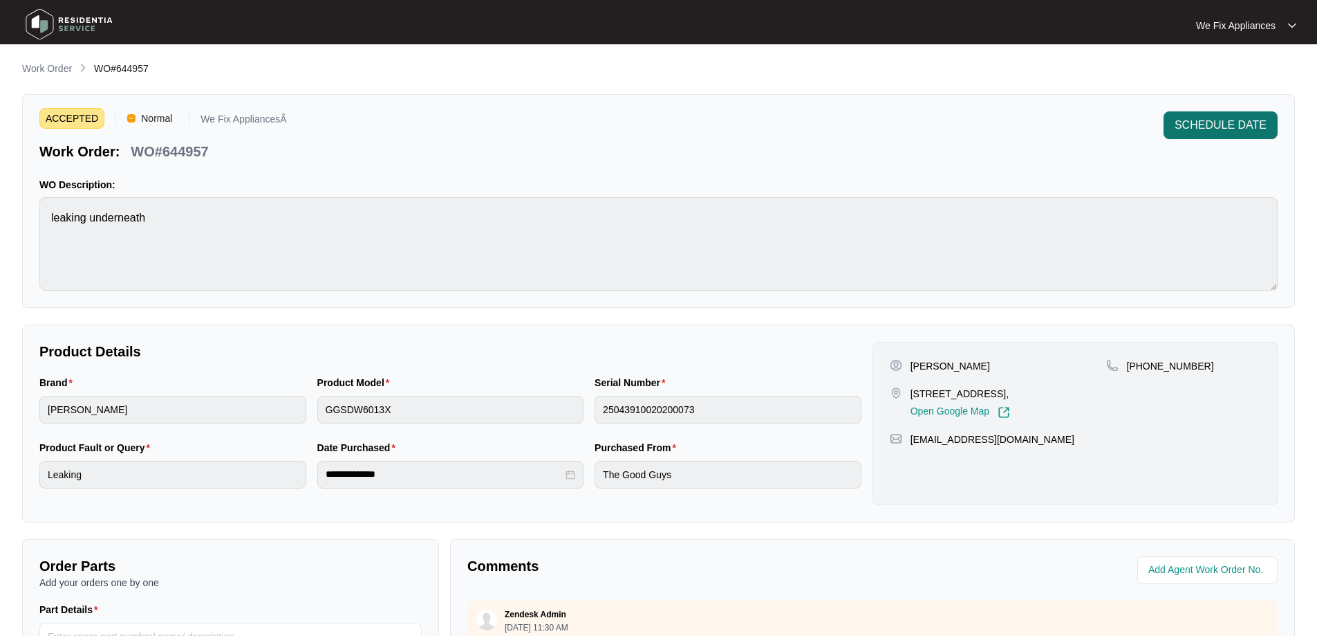
click at [1218, 123] on span "SCHEDULE DATE" at bounding box center [1221, 125] width 92 height 17
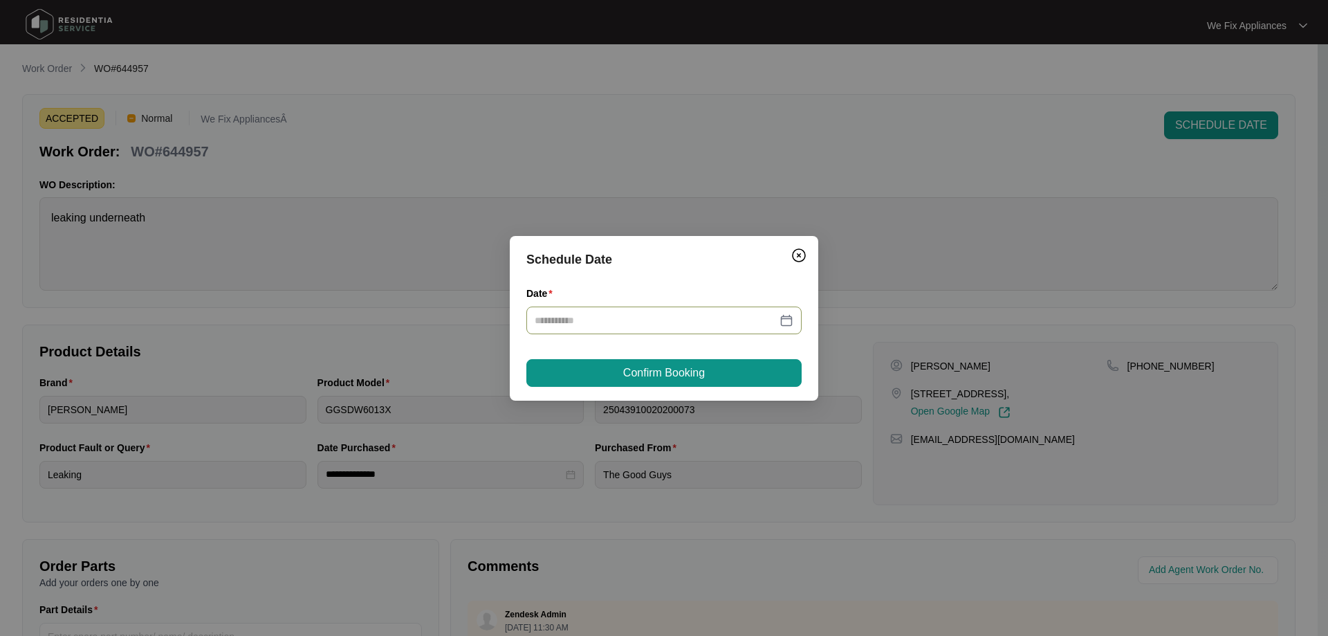
click at [658, 320] on input "Date" at bounding box center [656, 320] width 242 height 15
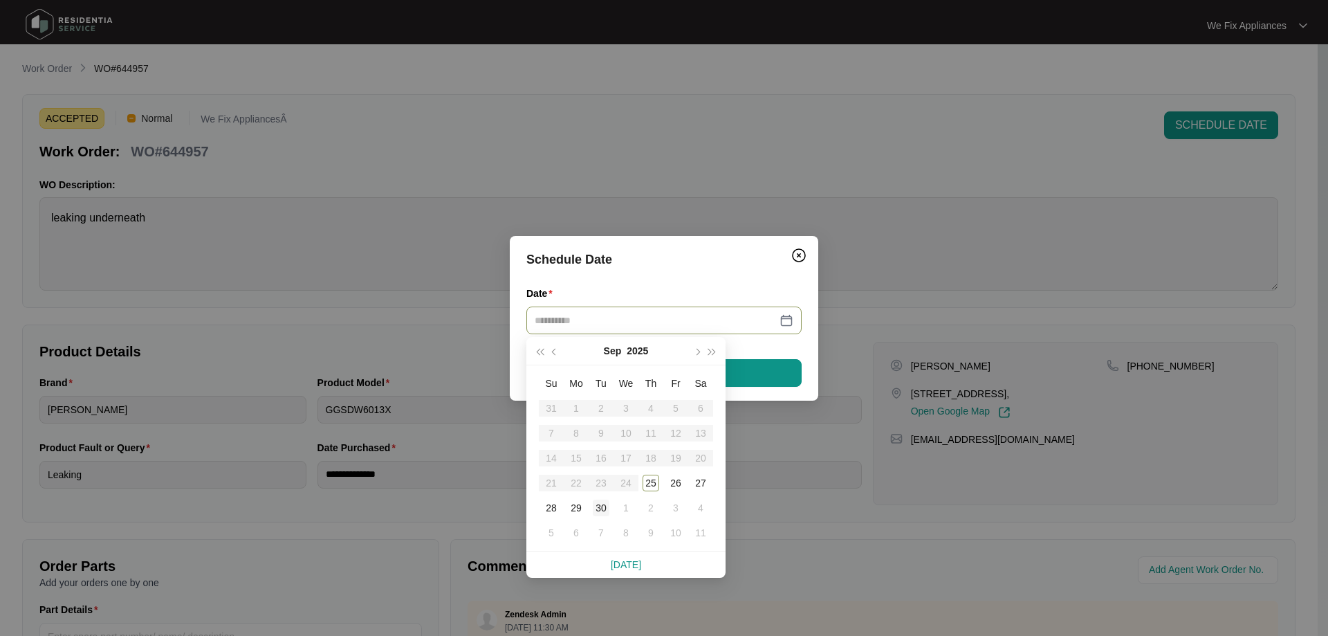
type input "**********"
click at [595, 505] on div "30" at bounding box center [601, 507] width 17 height 17
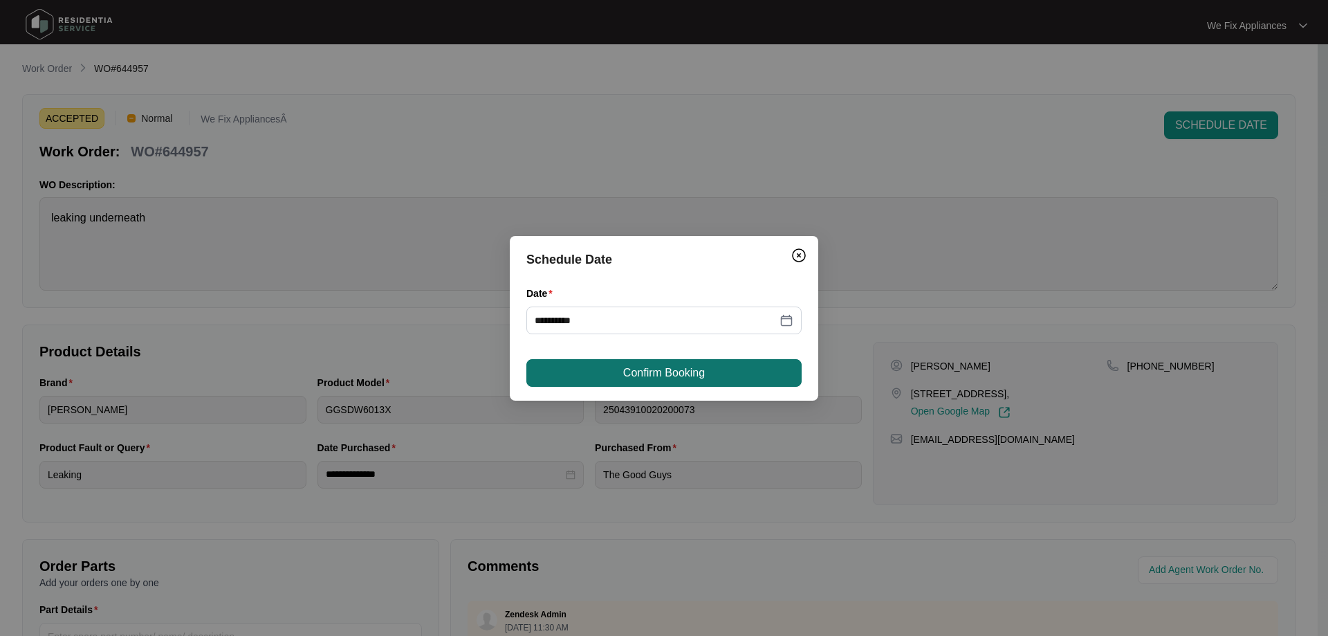
click at [644, 359] on button "Confirm Booking" at bounding box center [663, 373] width 275 height 28
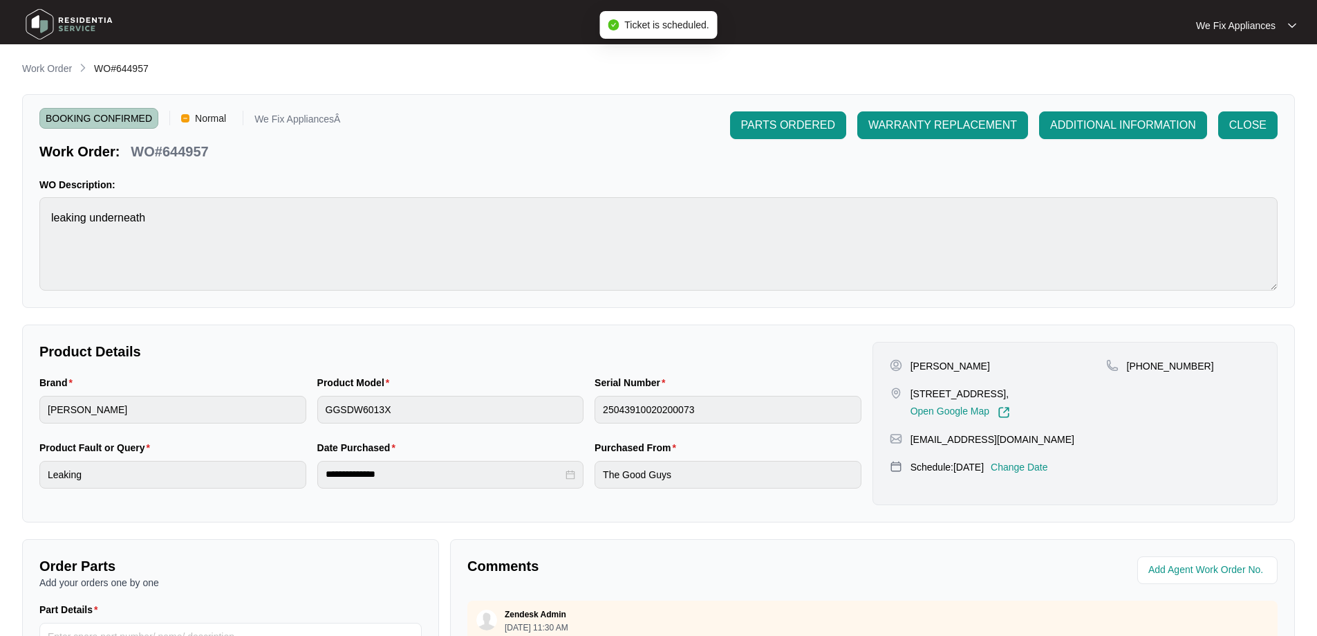
click at [83, 17] on img at bounding box center [69, 23] width 97 height 41
